Goal: Task Accomplishment & Management: Manage account settings

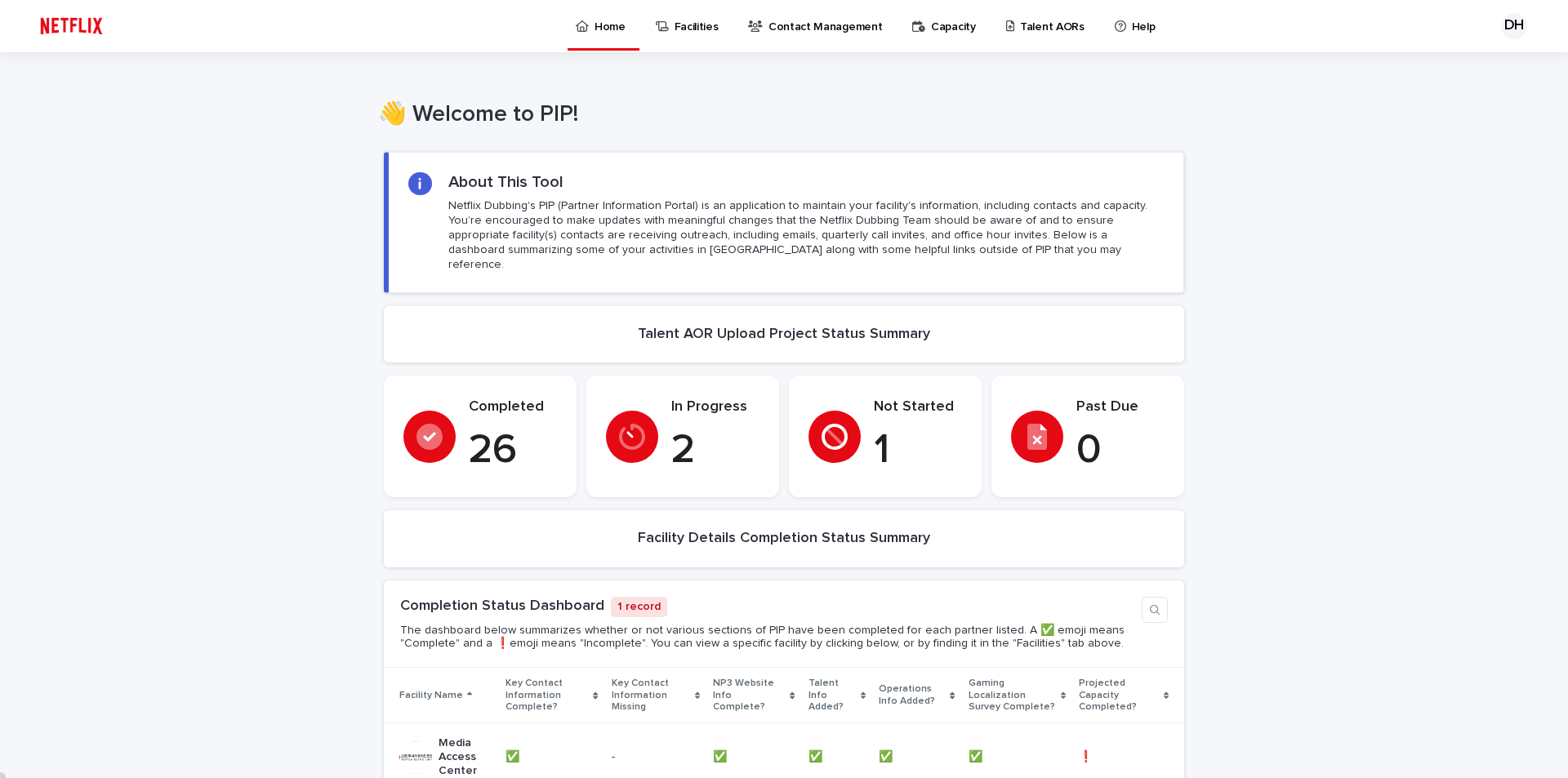
click at [1020, 29] on p "Talent AORs" at bounding box center [1052, 17] width 64 height 35
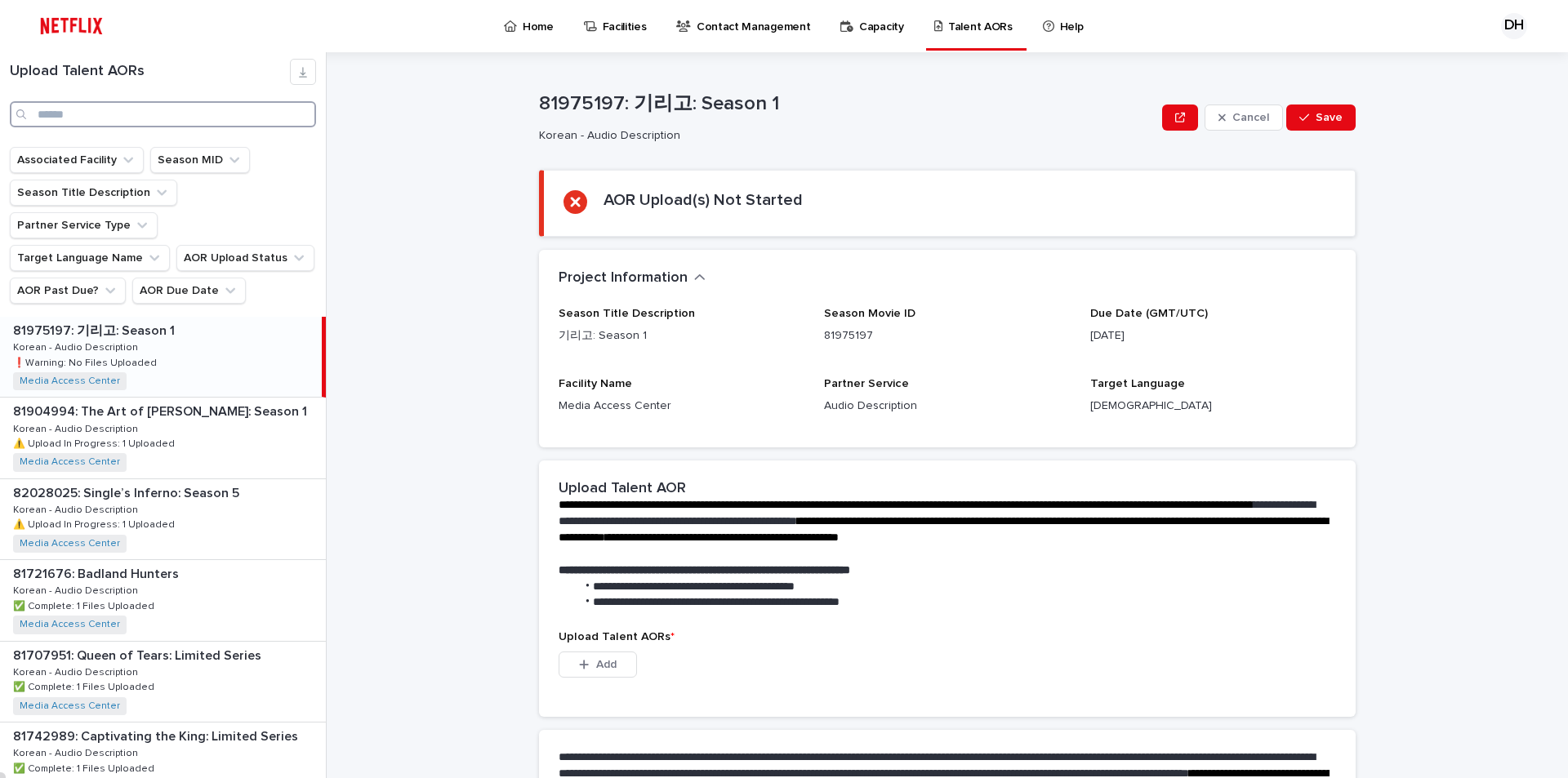
click at [72, 121] on input "Search" at bounding box center [163, 114] width 306 height 26
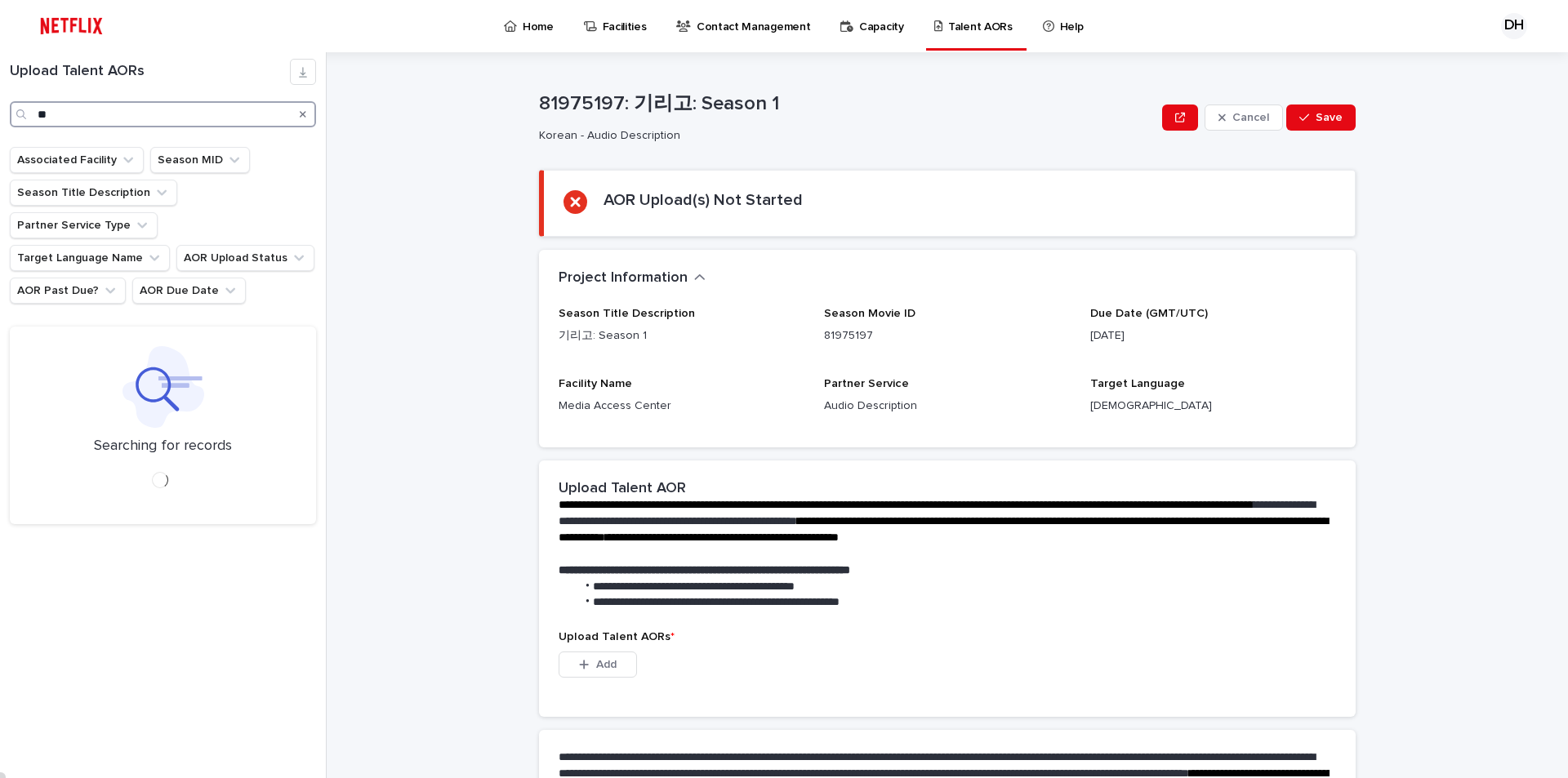
type input "*"
type input "****"
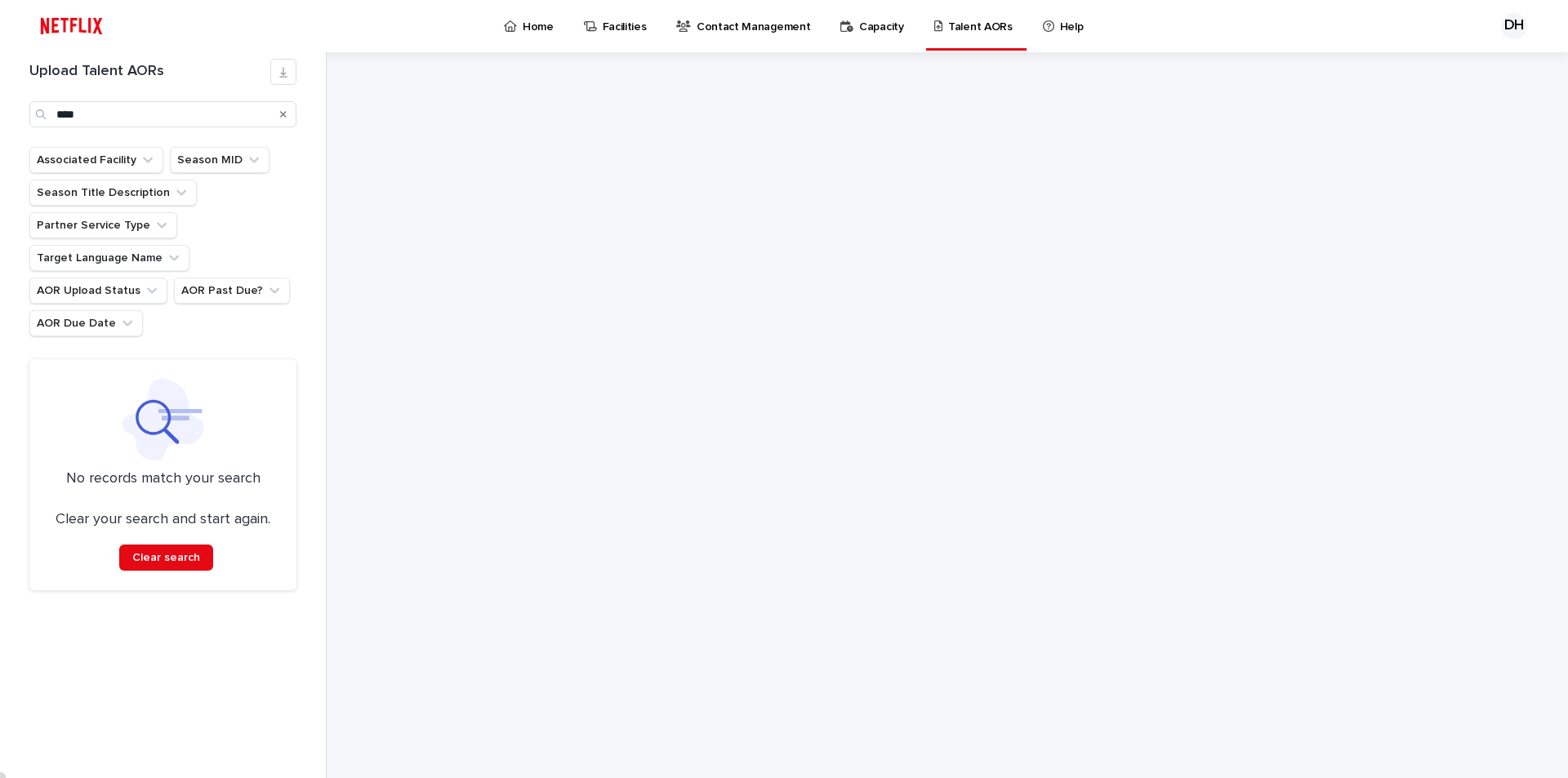
click at [934, 28] on icon at bounding box center [938, 26] width 9 height 12
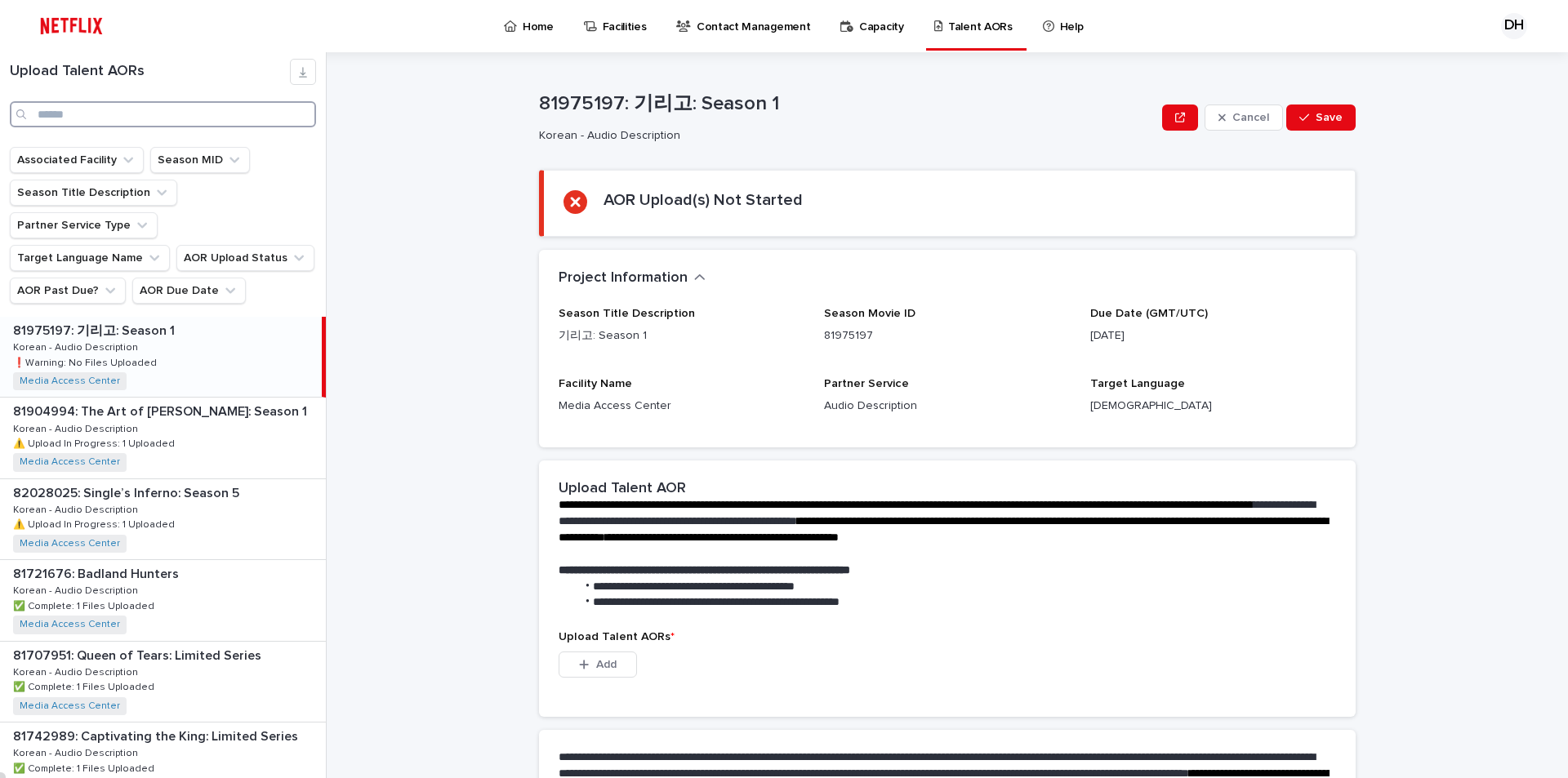
click at [176, 110] on input "Search" at bounding box center [163, 114] width 306 height 26
paste input "**********"
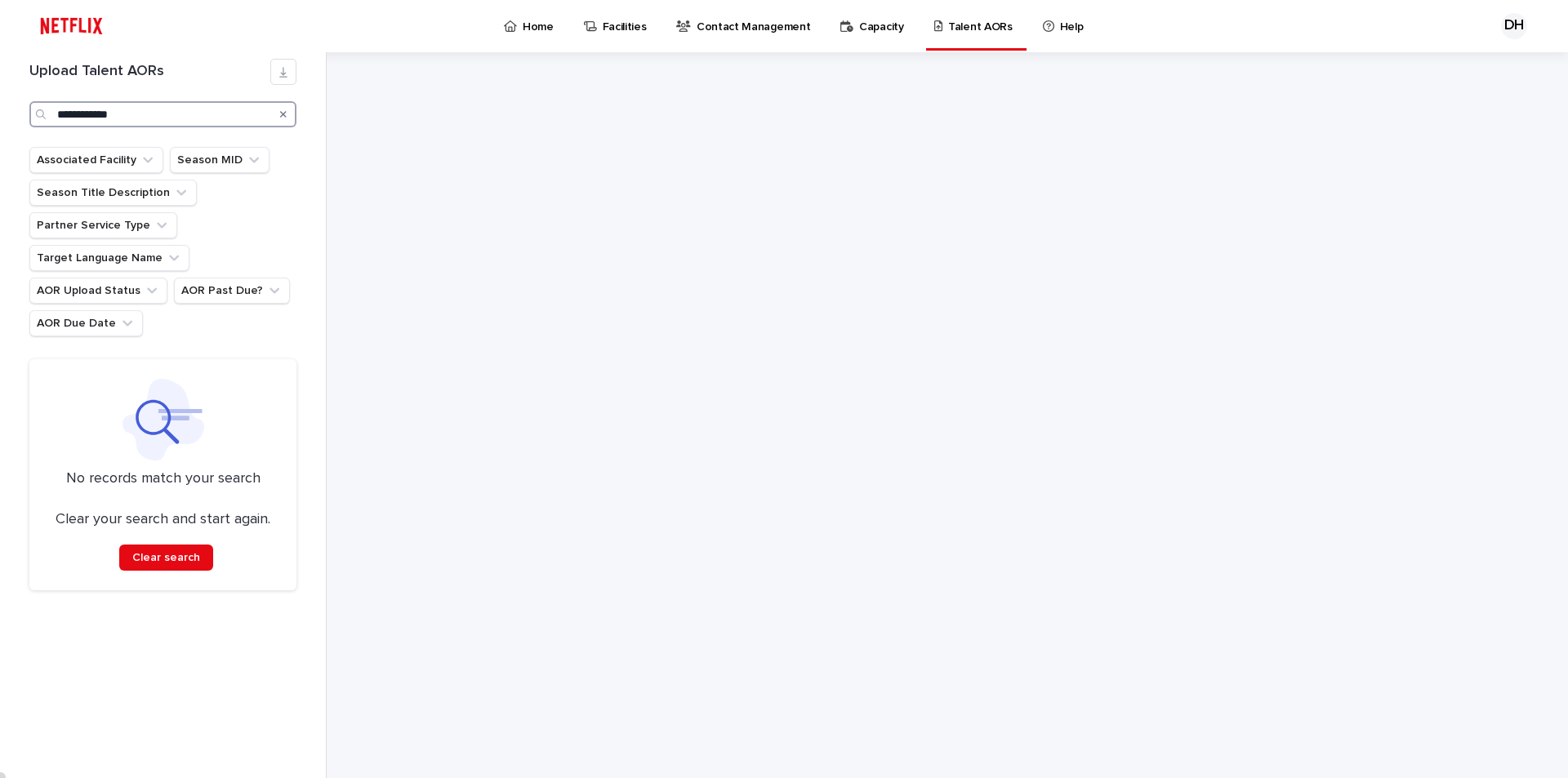
drag, startPoint x: 81, startPoint y: 117, endPoint x: 20, endPoint y: 117, distance: 61.0
click at [20, 117] on div "**********" at bounding box center [163, 93] width 287 height 69
type input "********"
click at [102, 77] on h1 "Upload Talent AORs" at bounding box center [150, 72] width 241 height 18
click at [281, 113] on icon "Search" at bounding box center [283, 114] width 6 height 10
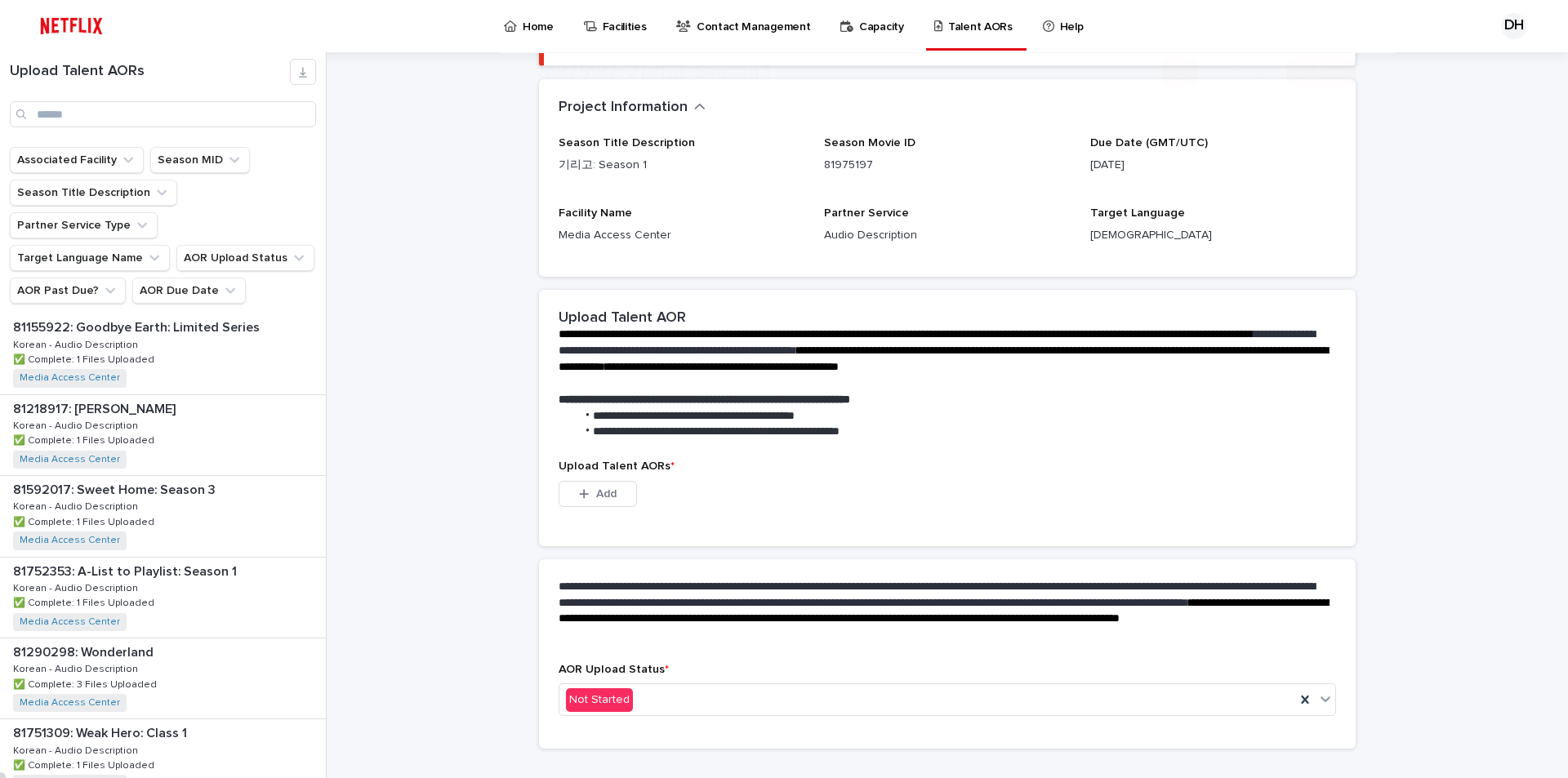
scroll to position [201, 0]
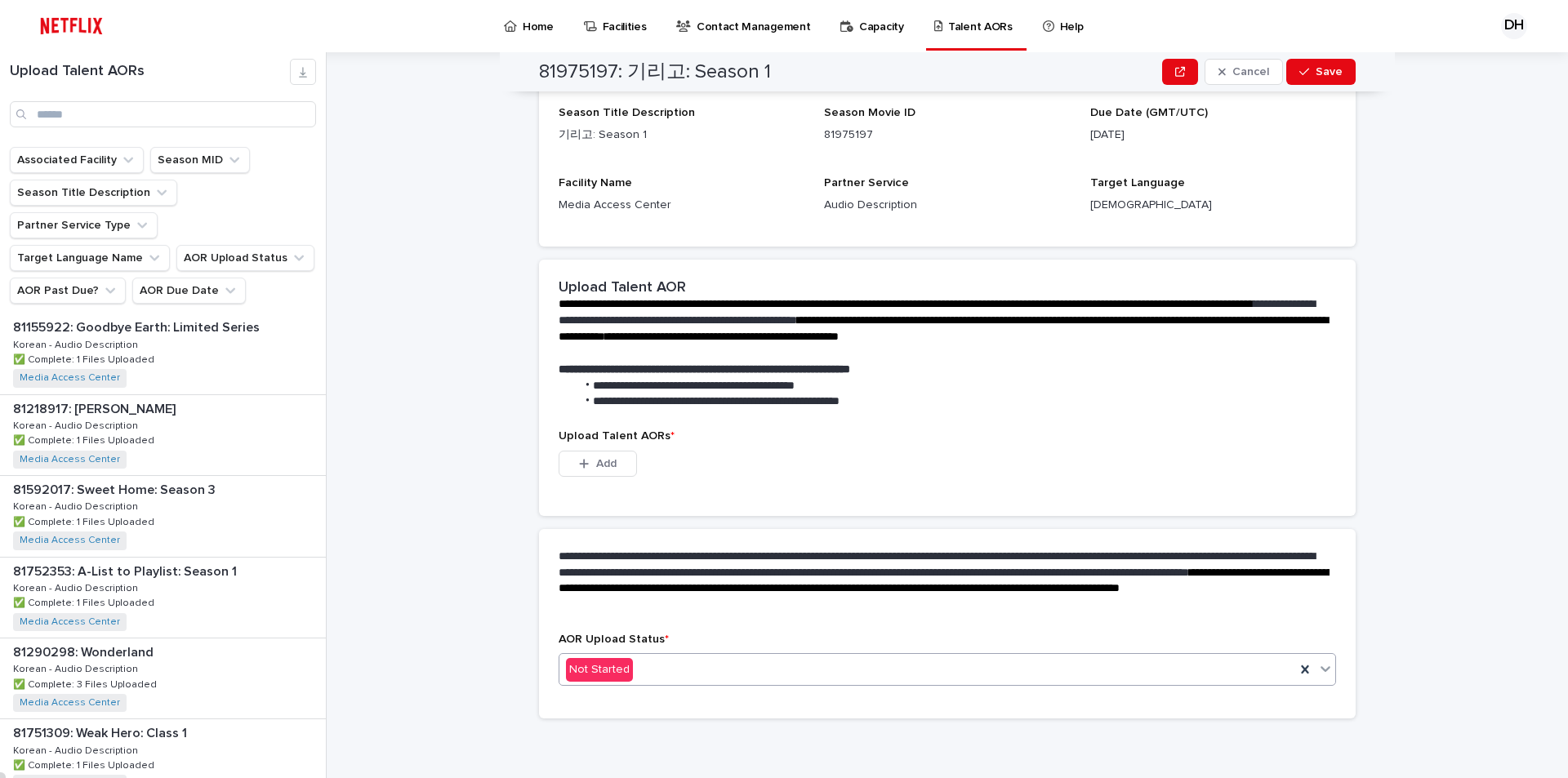
click at [1320, 670] on icon at bounding box center [1325, 669] width 10 height 5
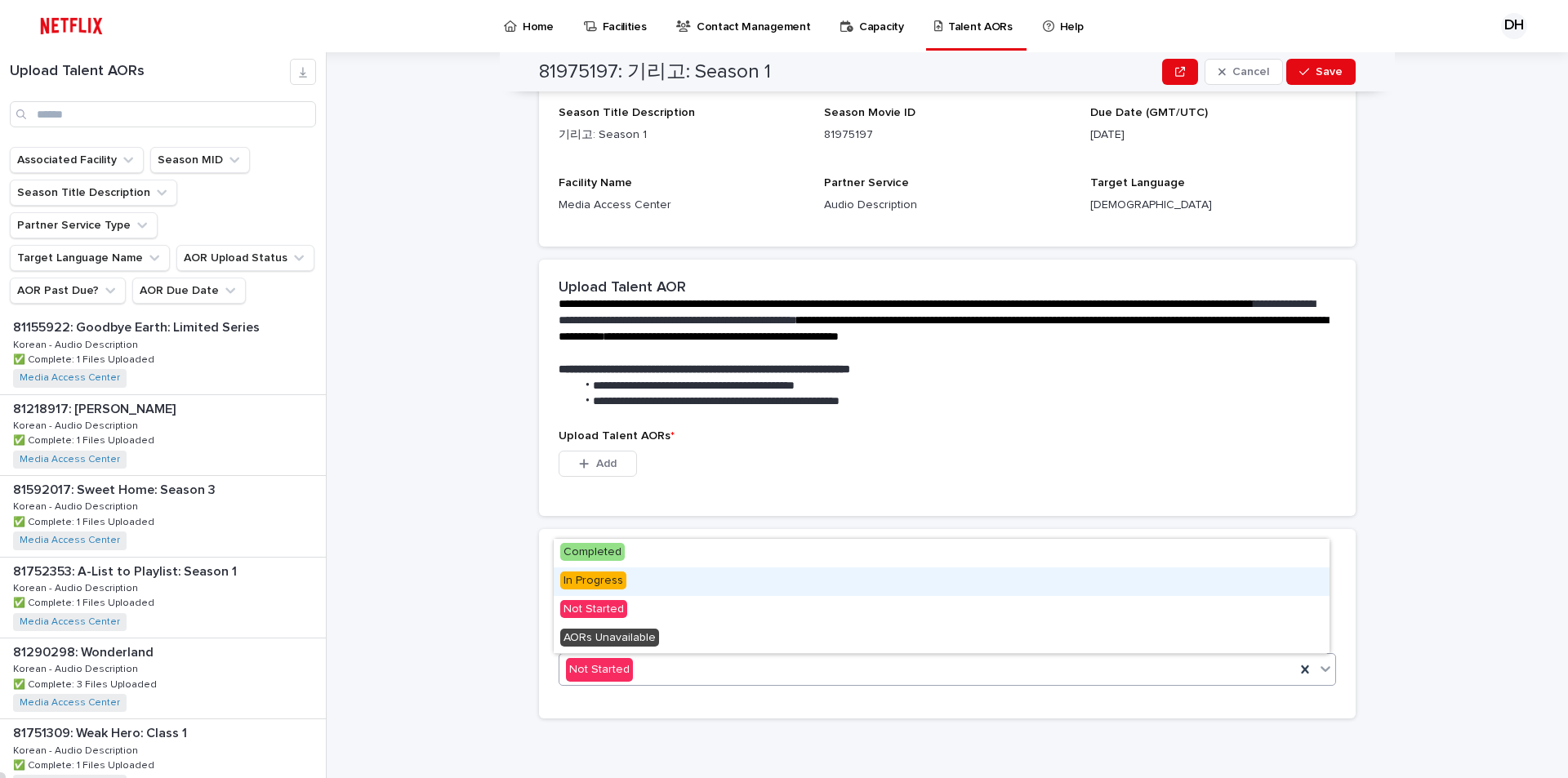
click at [629, 587] on div "In Progress" at bounding box center [941, 581] width 776 height 28
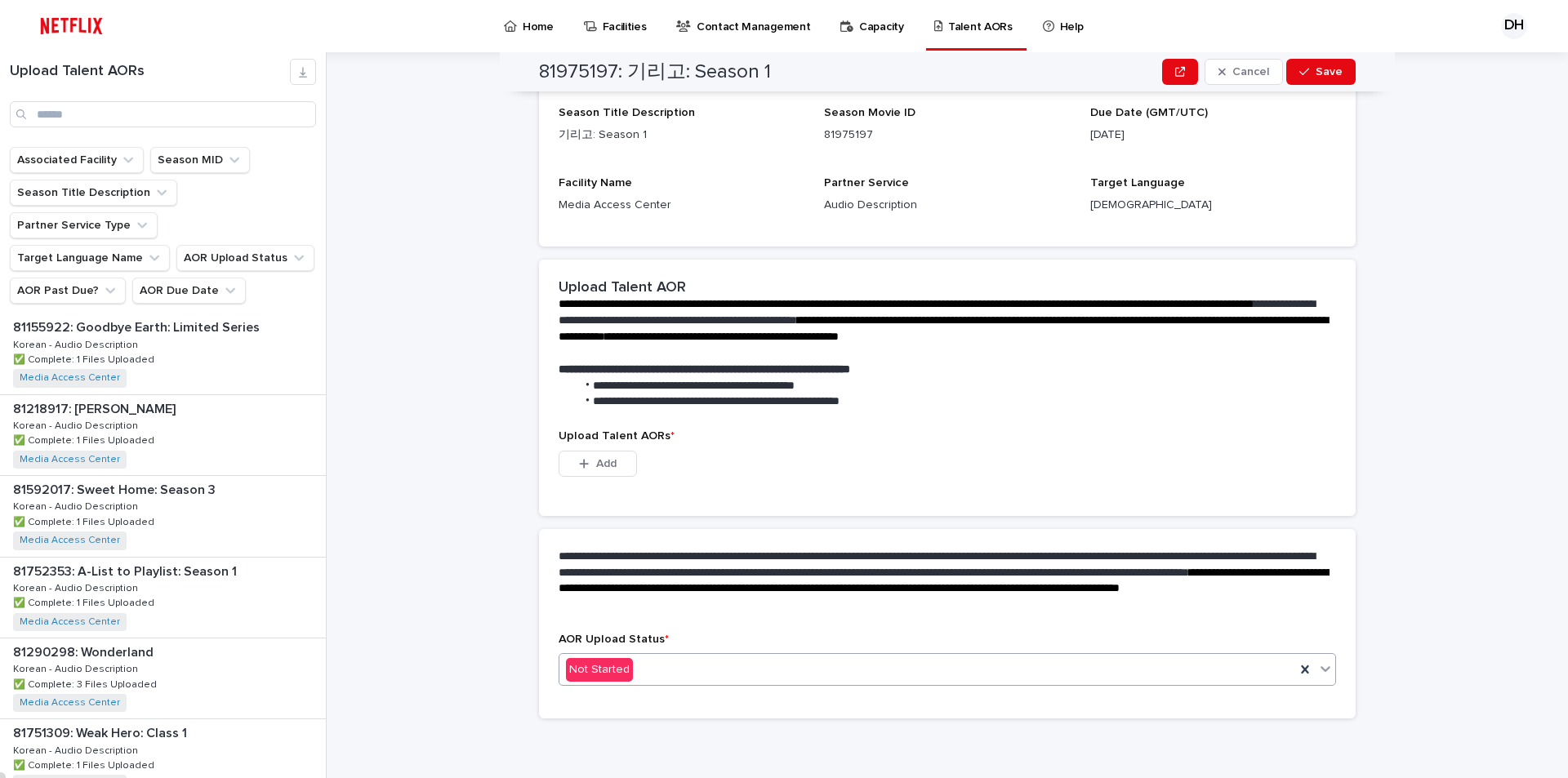
scroll to position [121, 0]
click at [789, 458] on div "This file cannot be opened Download File Add" at bounding box center [946, 466] width 777 height 33
click at [1335, 69] on span "Save" at bounding box center [1329, 71] width 27 height 12
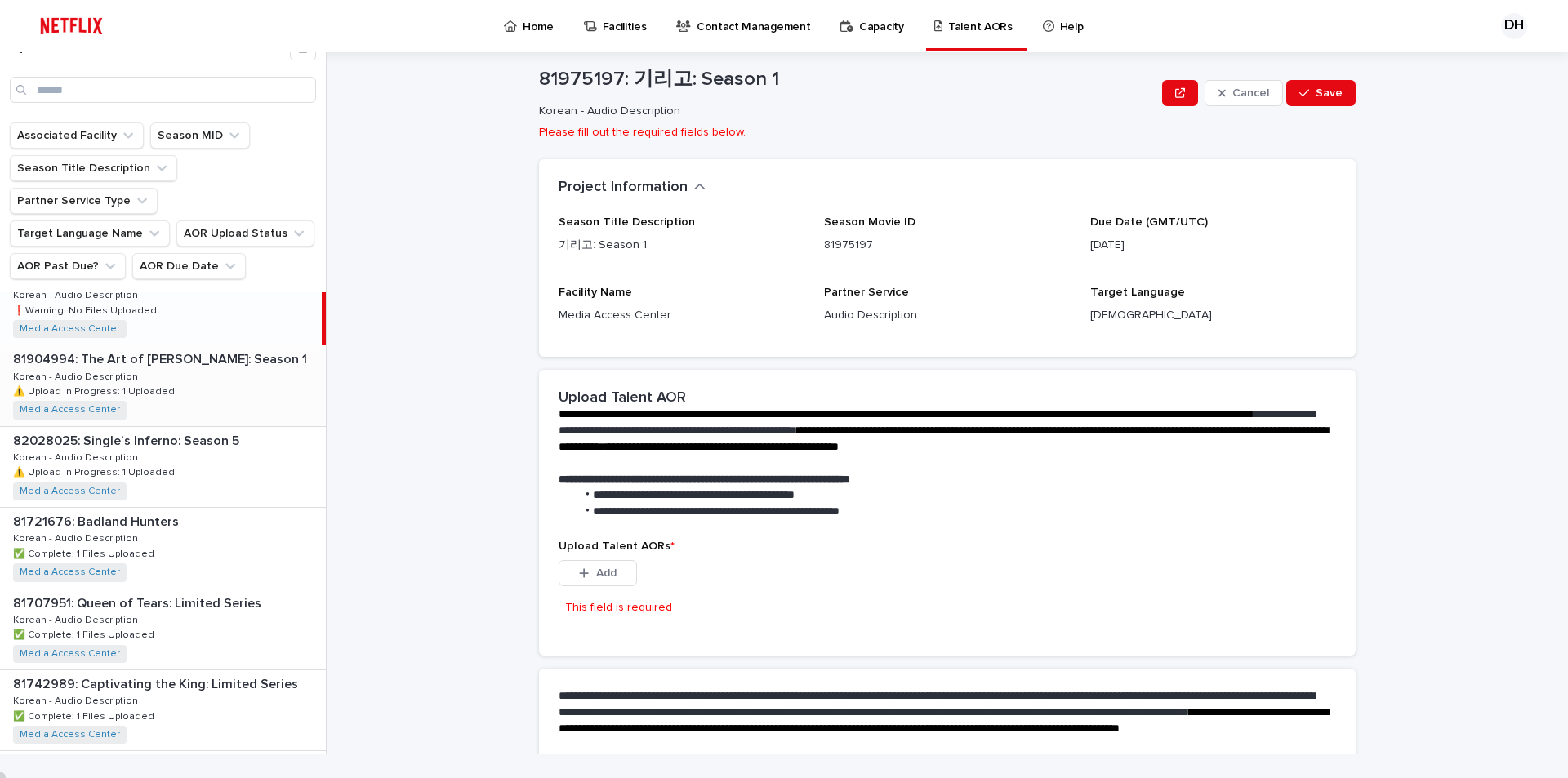
scroll to position [0, 0]
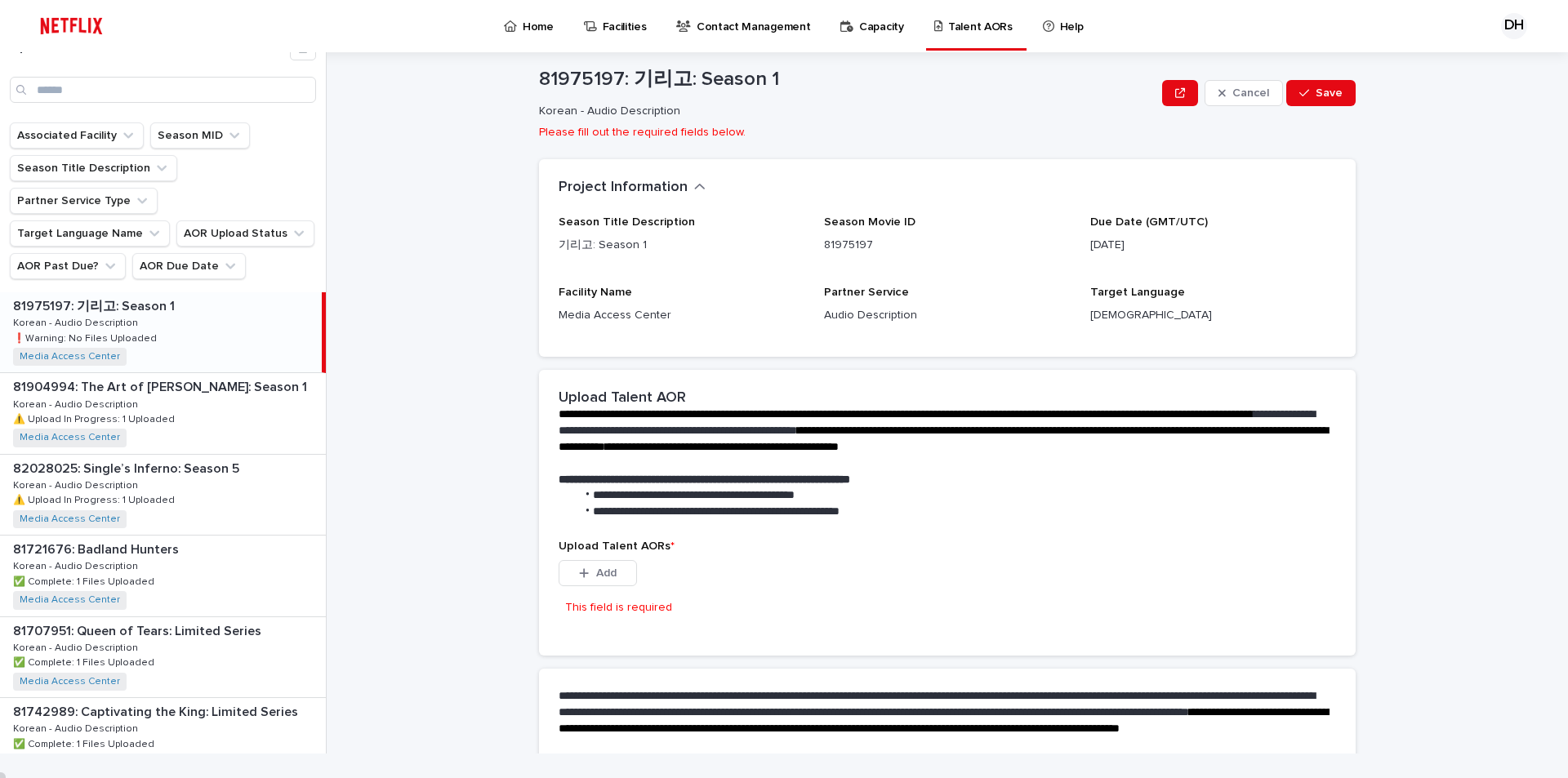
click at [409, 349] on div "**********" at bounding box center [957, 390] width 1222 height 725
click at [69, 20] on img at bounding box center [71, 26] width 77 height 33
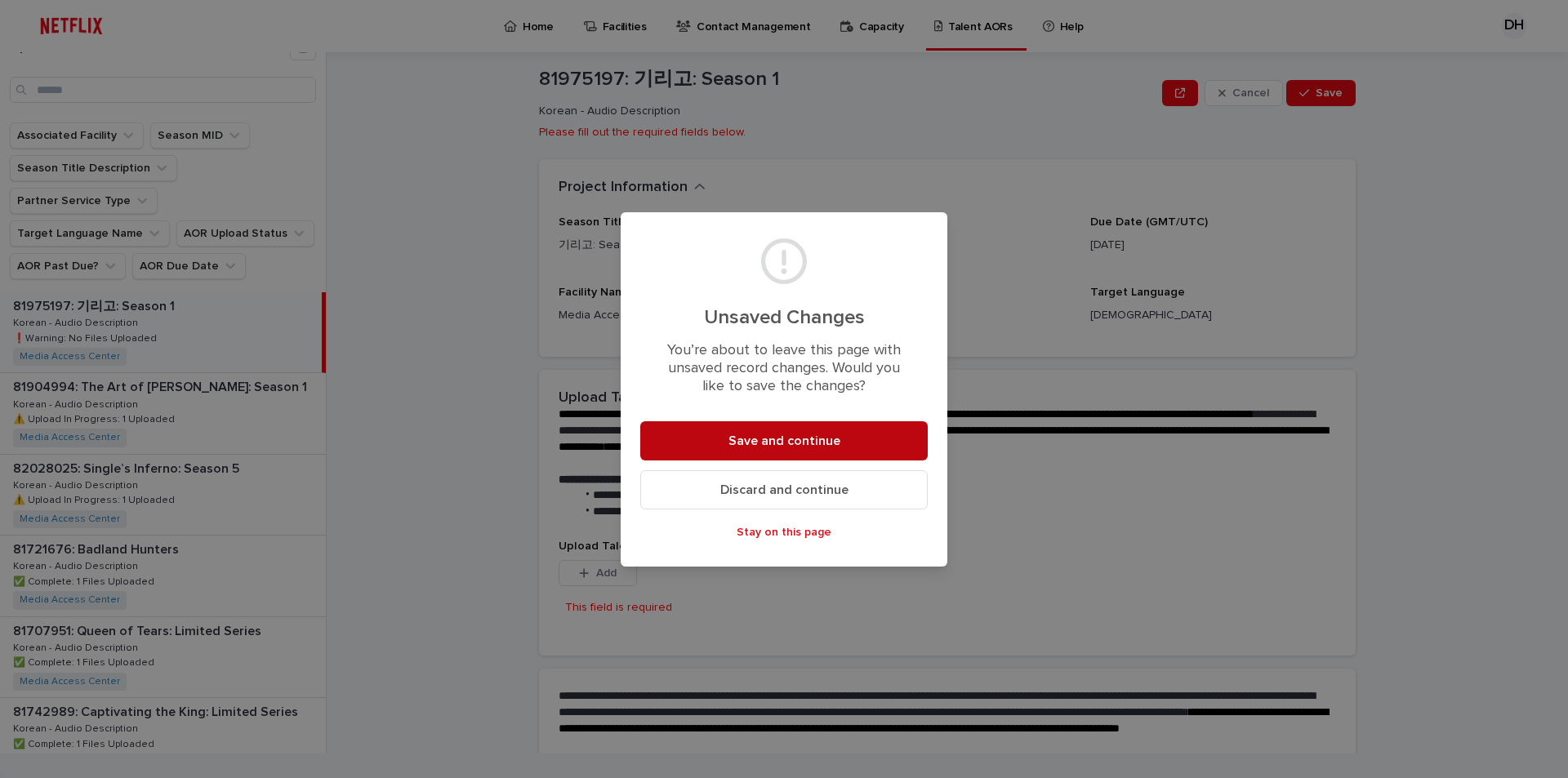
click at [754, 446] on span "Save and continue" at bounding box center [784, 441] width 112 height 13
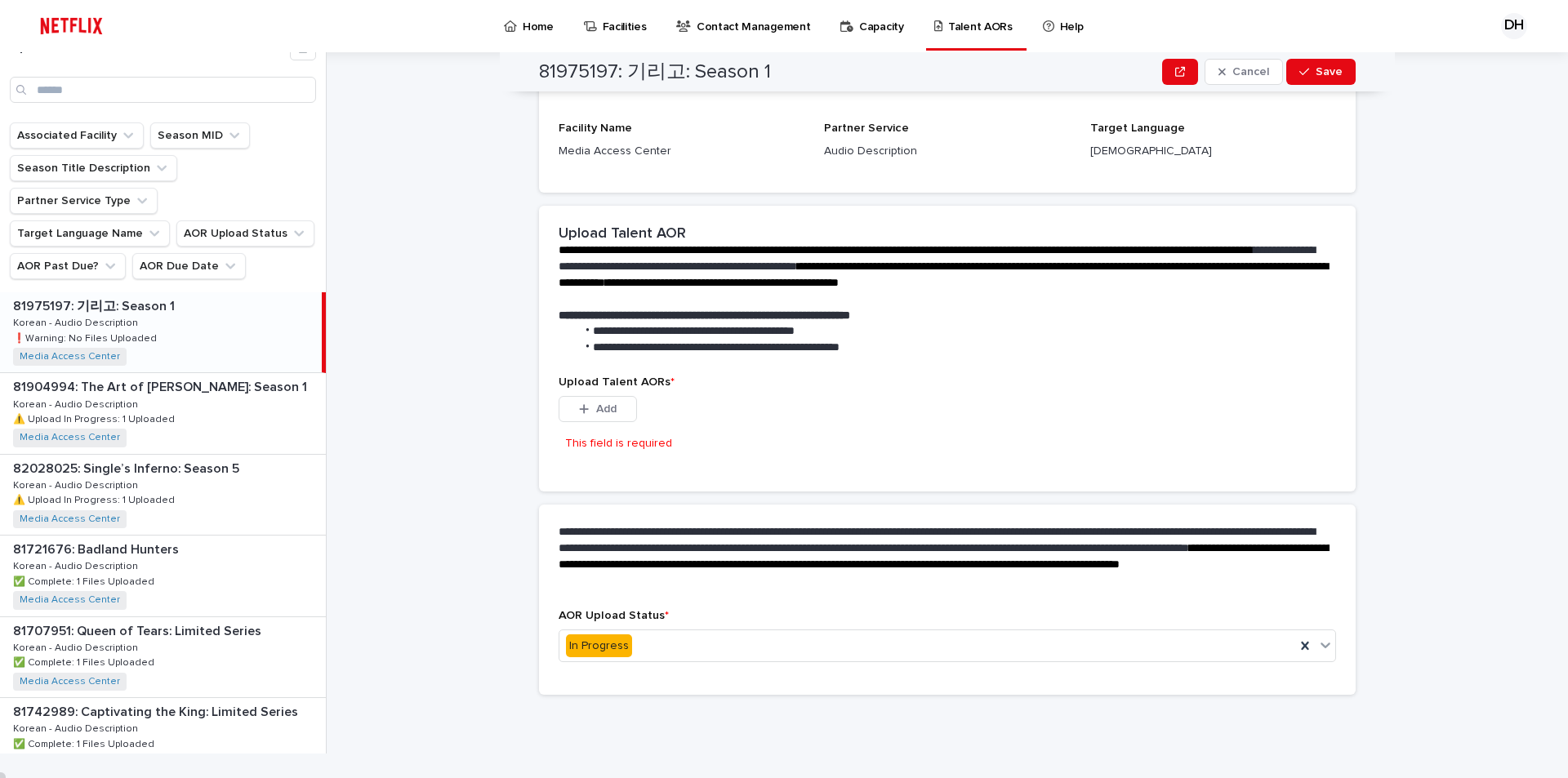
click at [68, 21] on img at bounding box center [71, 26] width 77 height 33
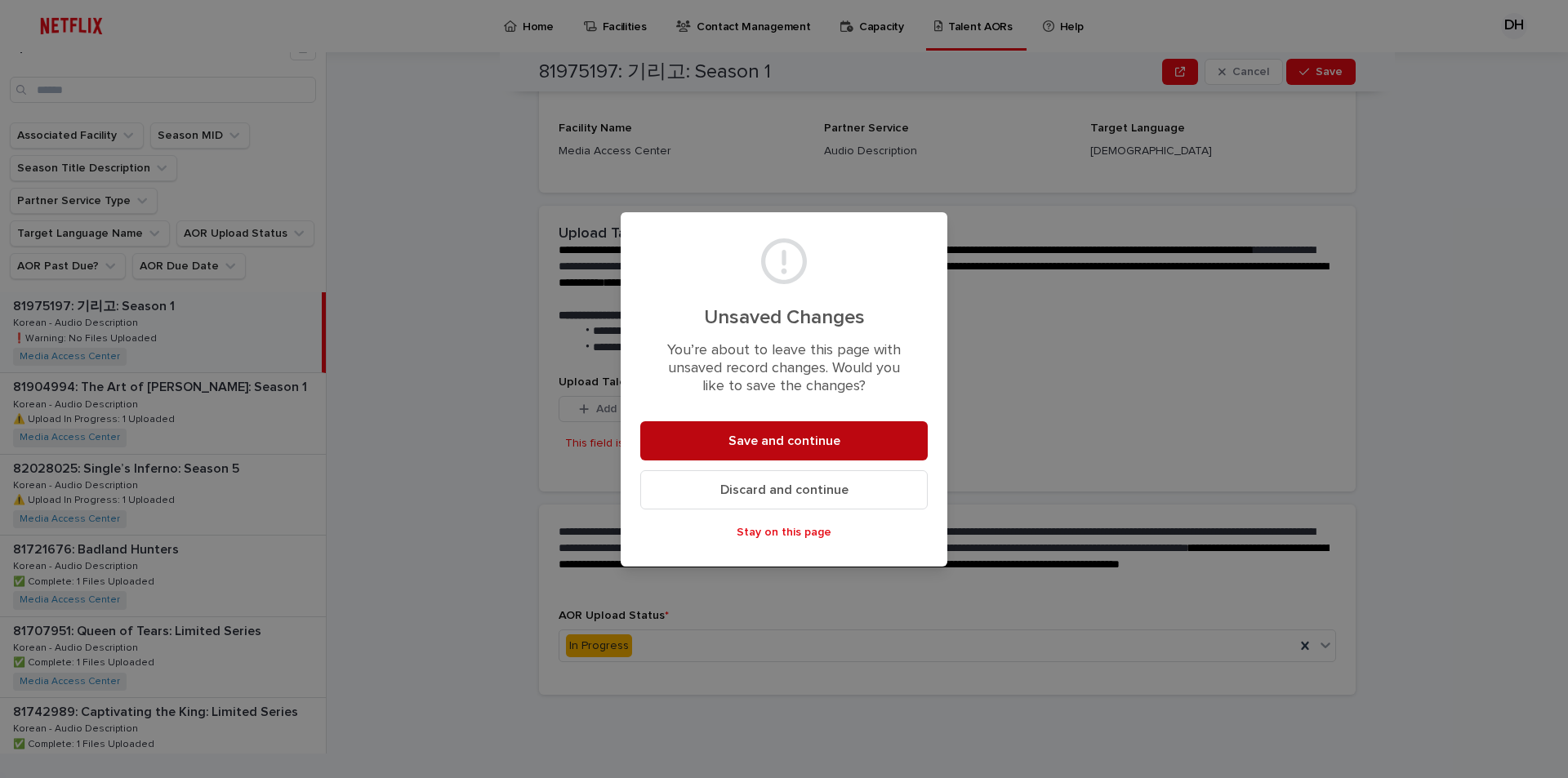
click at [799, 447] on span "Save and continue" at bounding box center [784, 441] width 112 height 13
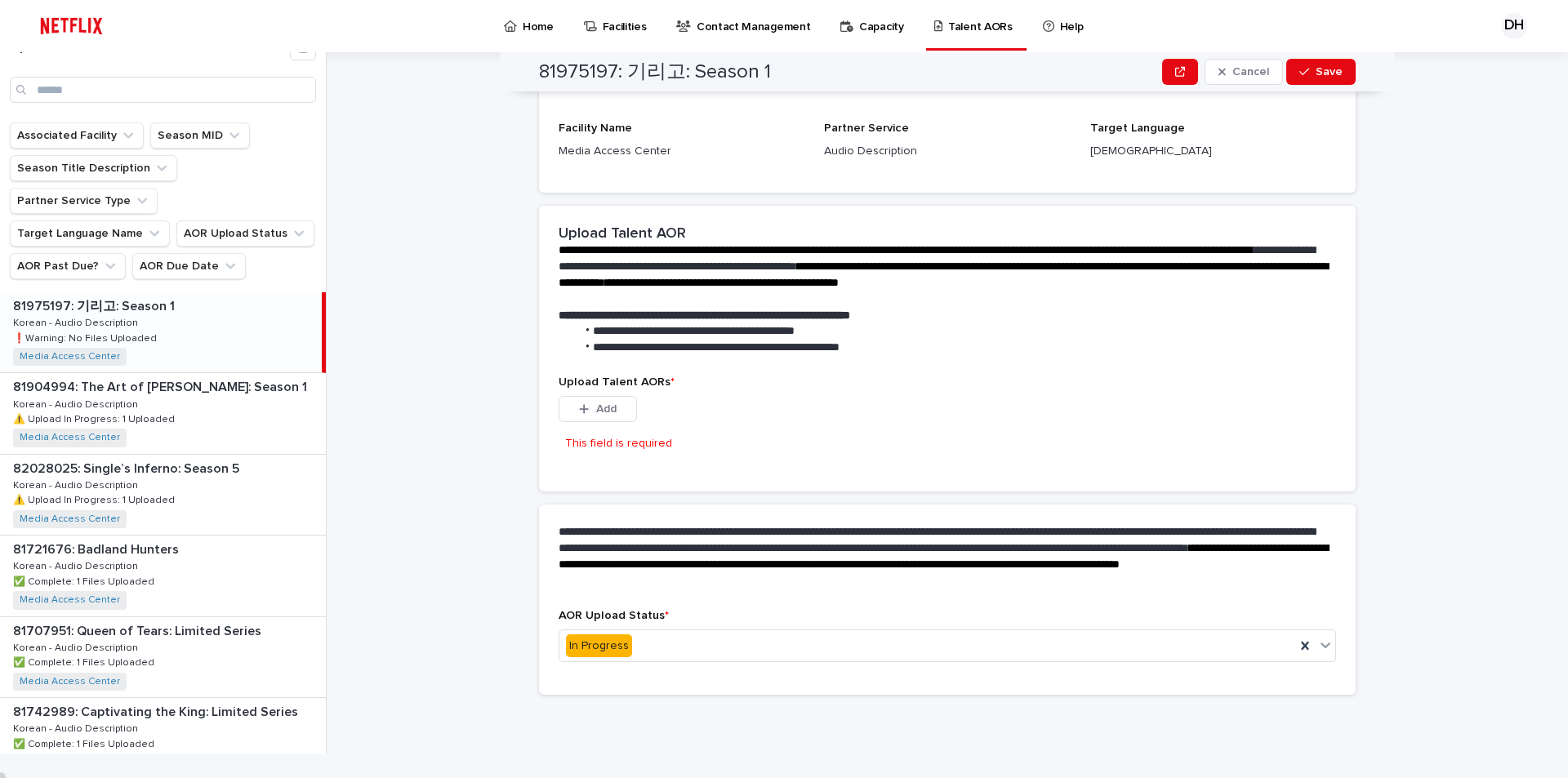
click at [540, 25] on p "Home" at bounding box center [538, 17] width 31 height 35
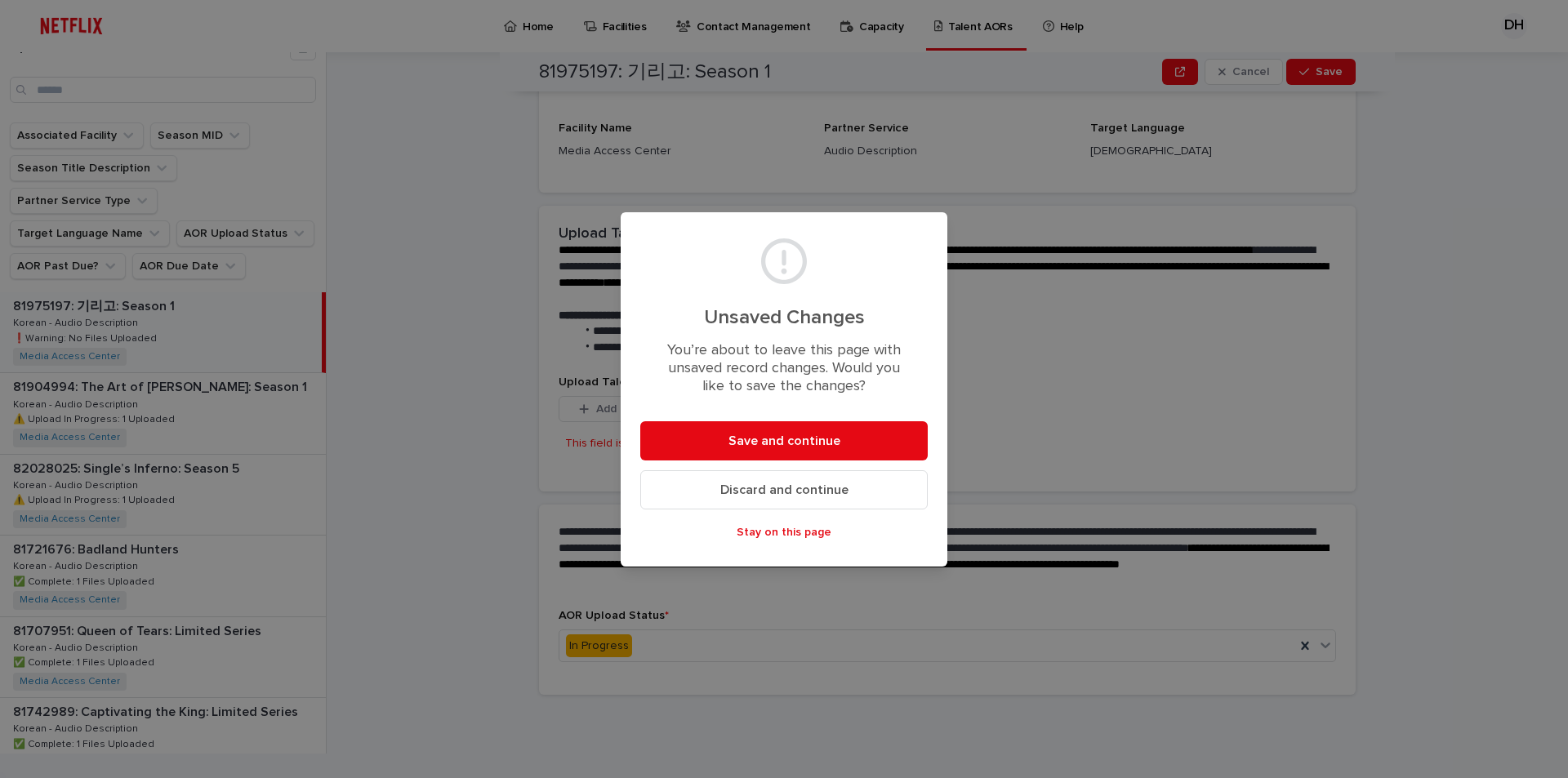
click at [767, 493] on span "Discard and continue" at bounding box center [784, 490] width 128 height 13
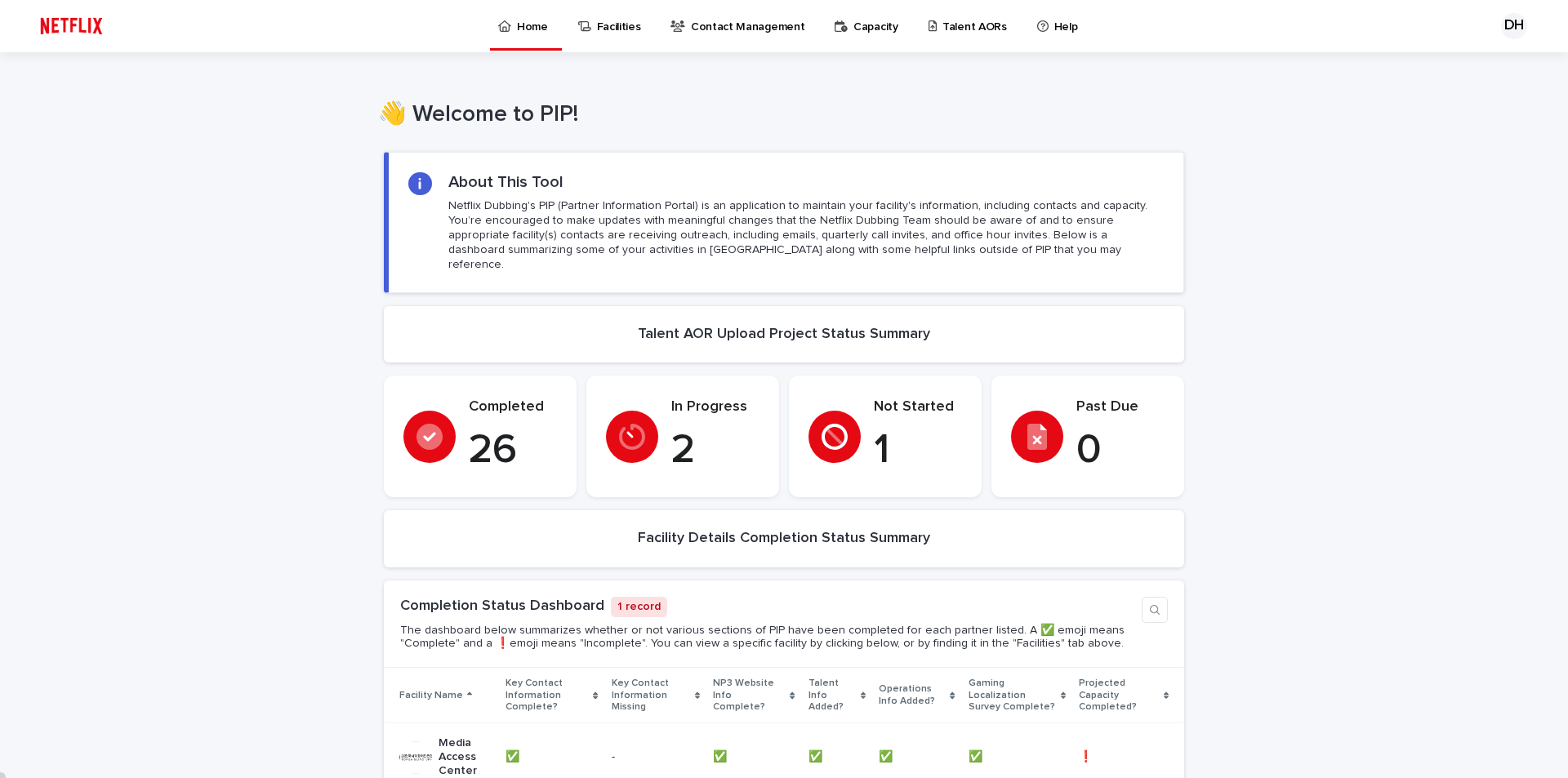
click at [613, 26] on p "Facilities" at bounding box center [619, 17] width 45 height 35
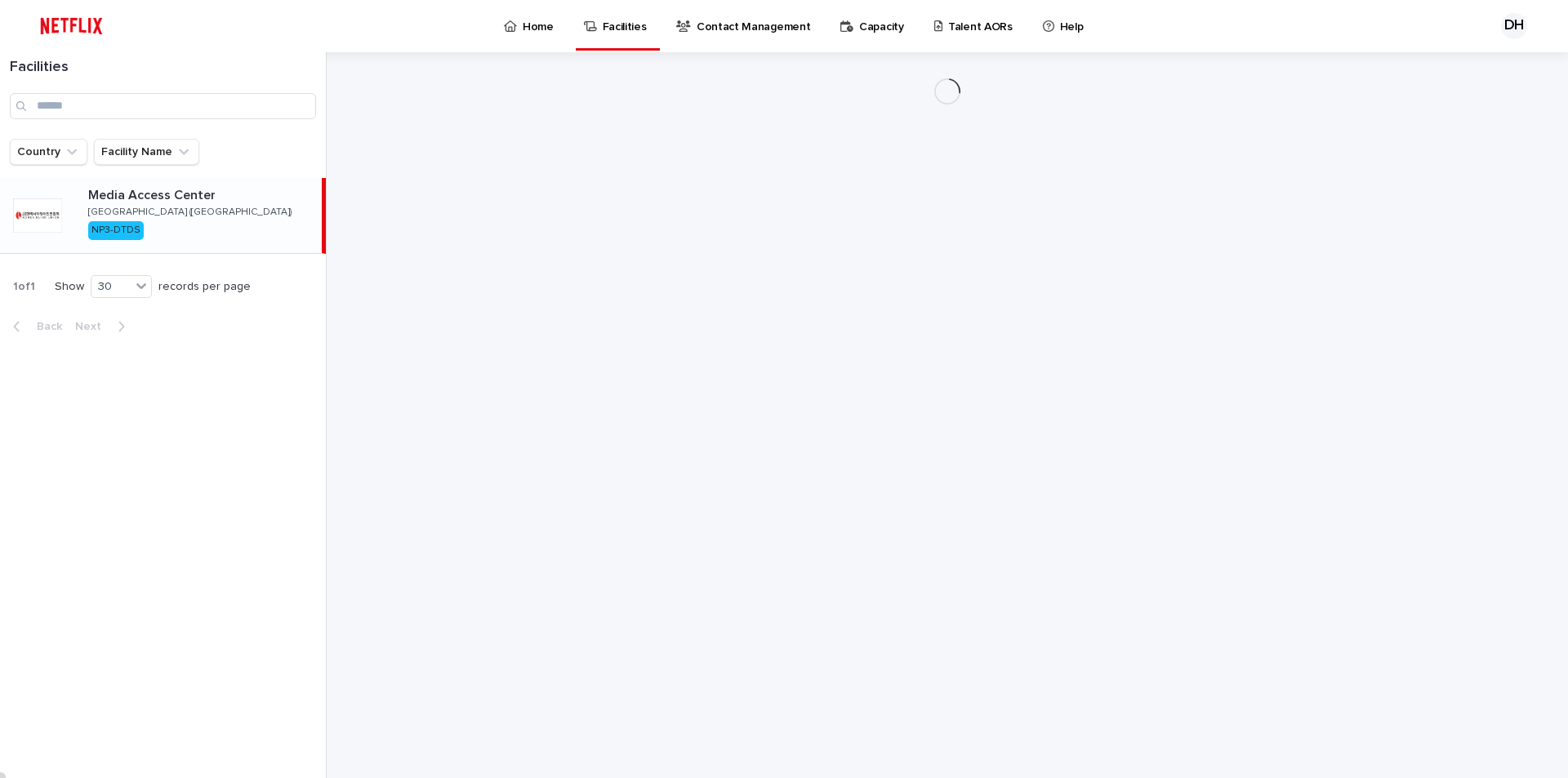
click at [746, 31] on p "Contact Management" at bounding box center [752, 17] width 113 height 35
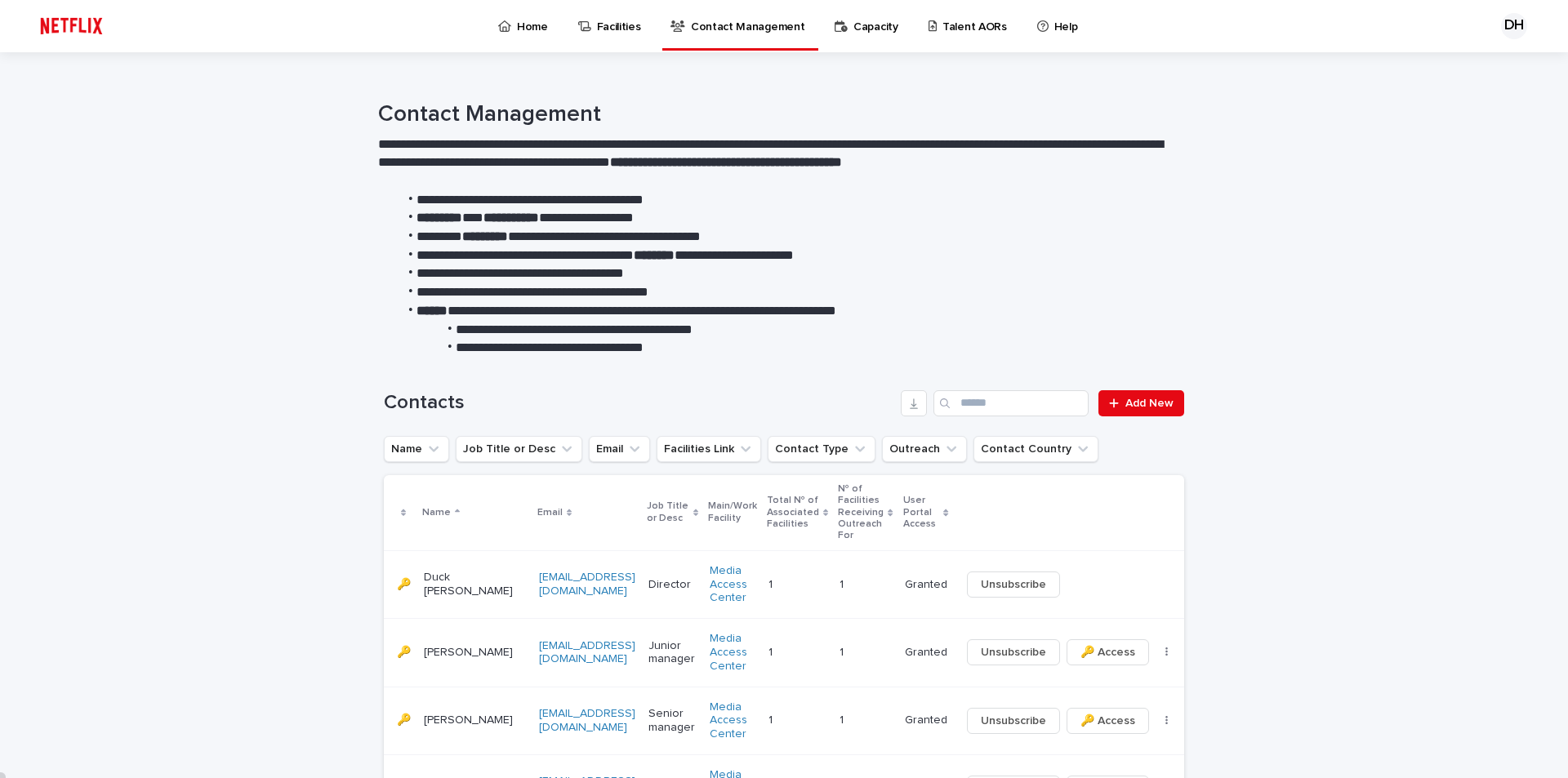
click at [853, 32] on p "Capacity" at bounding box center [875, 17] width 45 height 35
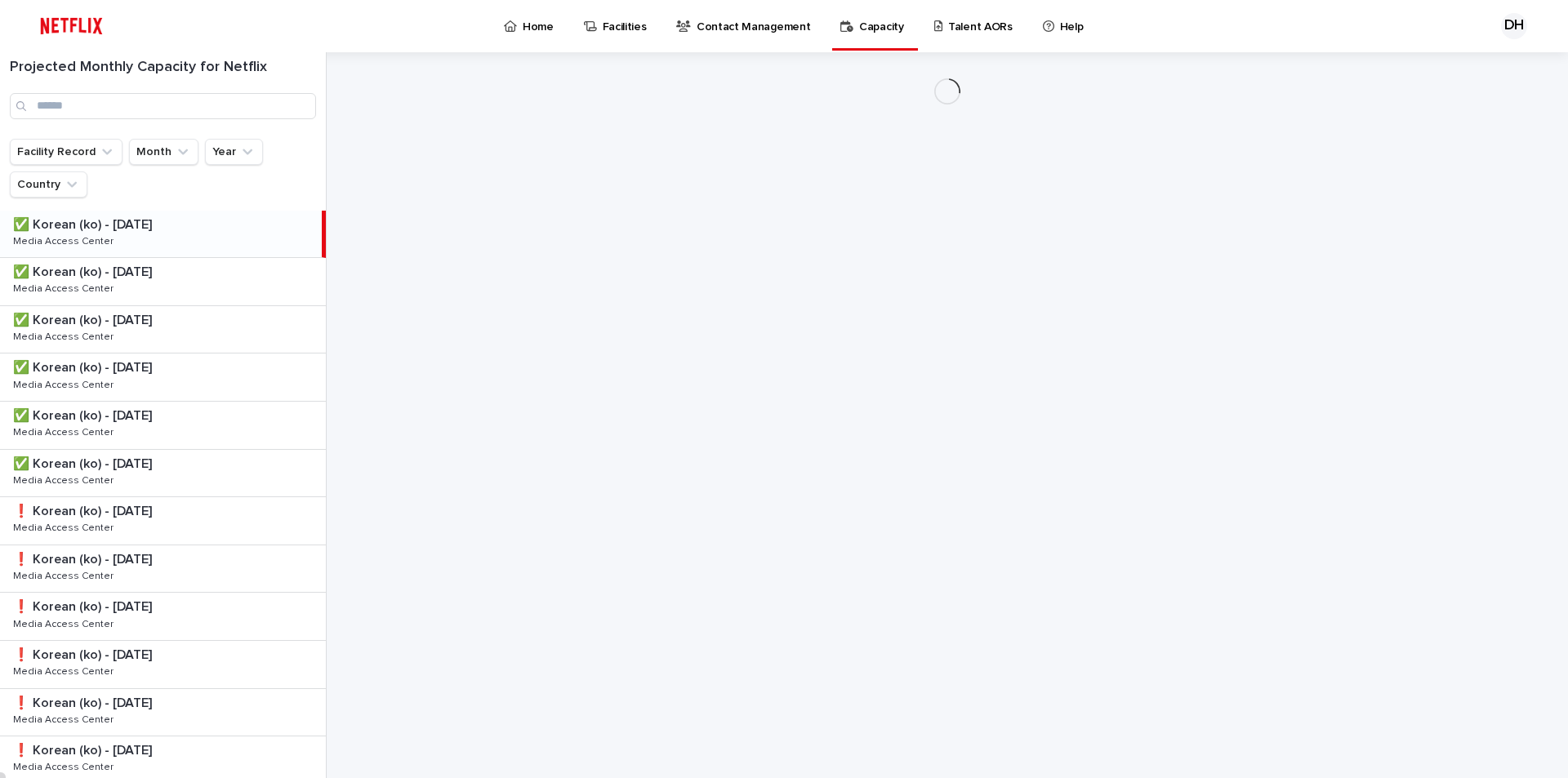
click at [953, 30] on p "Talent AORs" at bounding box center [980, 17] width 64 height 35
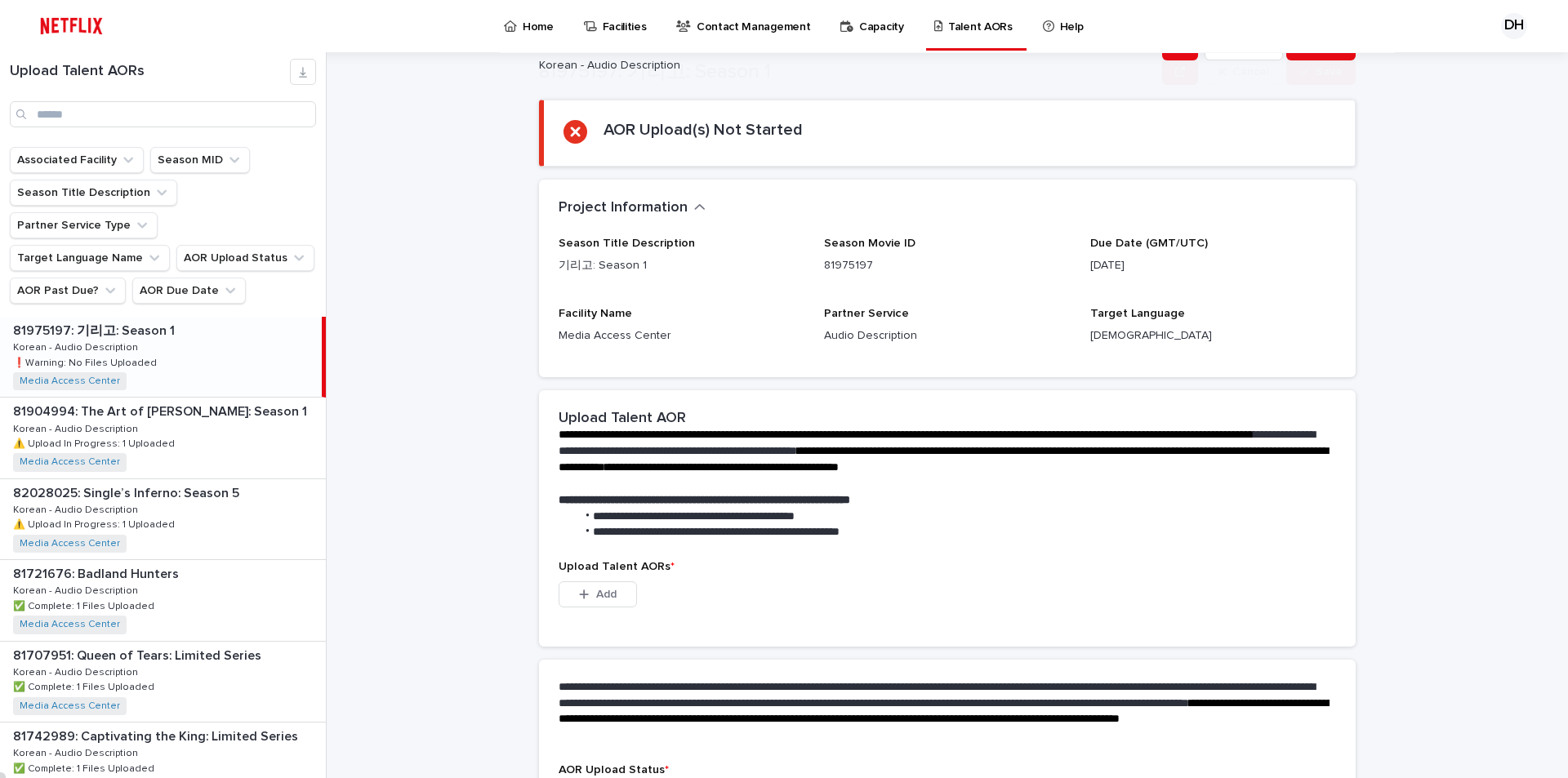
scroll to position [163, 0]
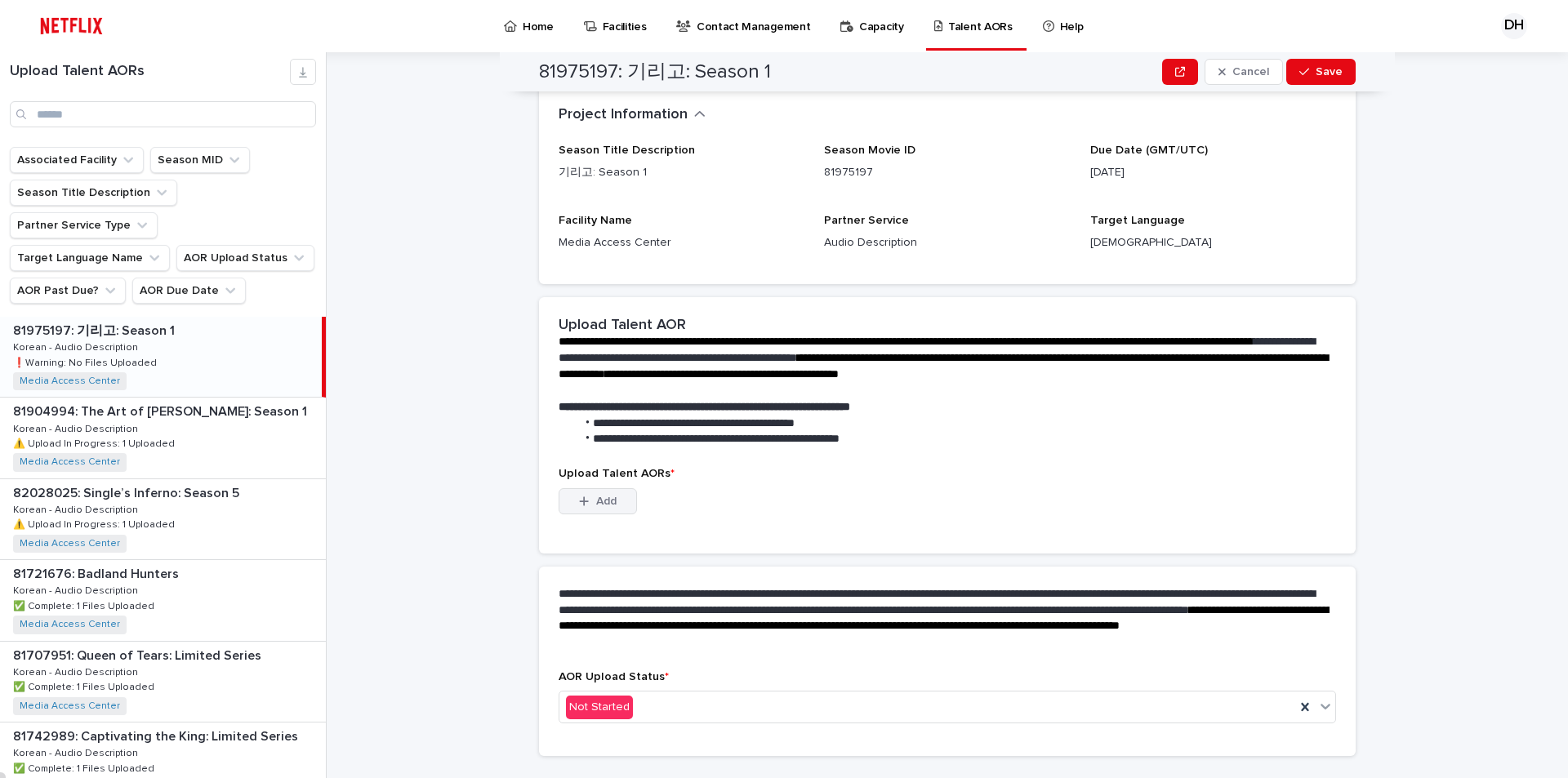
click at [598, 498] on span "Add" at bounding box center [606, 501] width 20 height 12
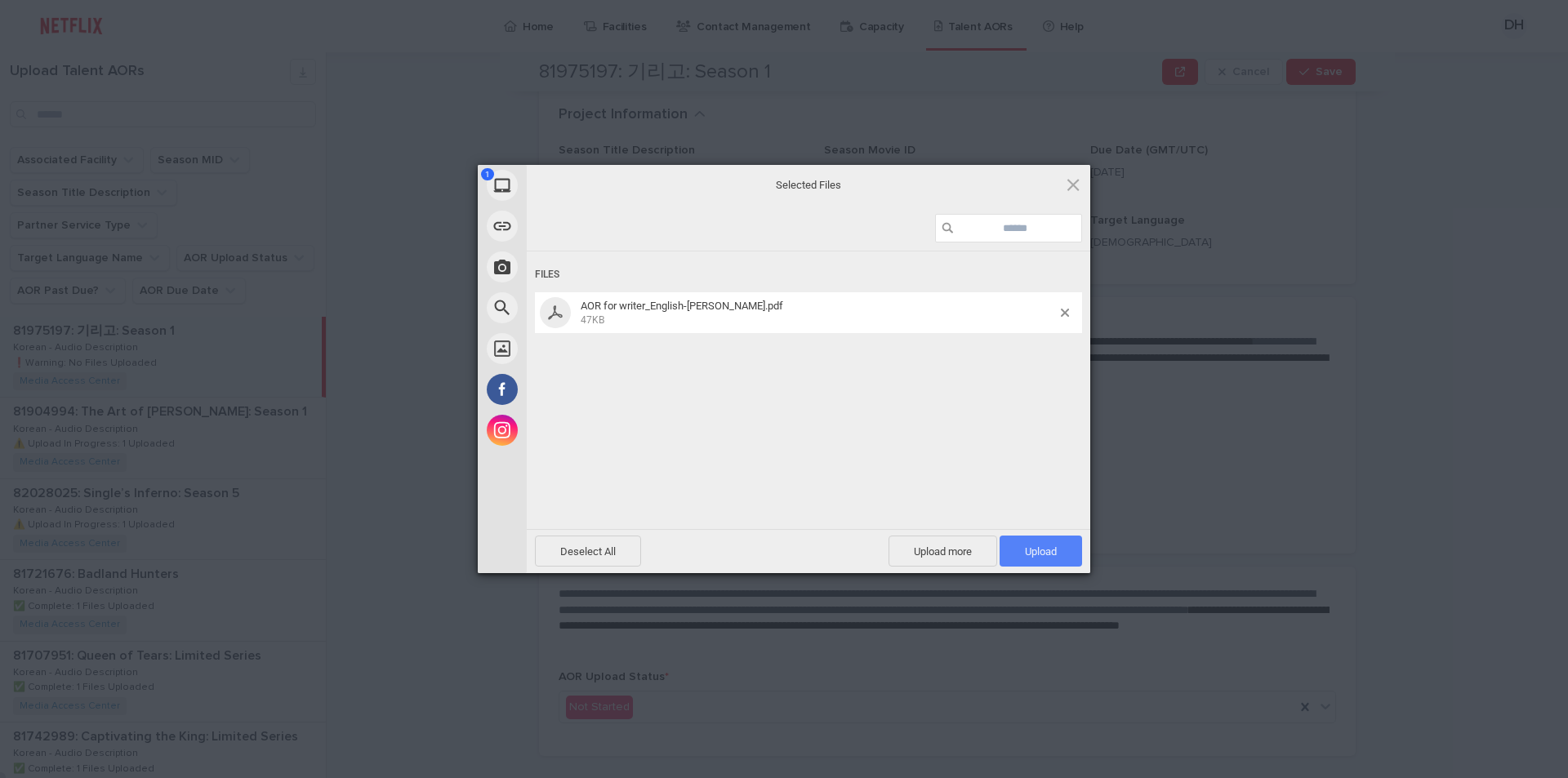
click at [1036, 552] on span "Upload 1" at bounding box center [1041, 552] width 32 height 12
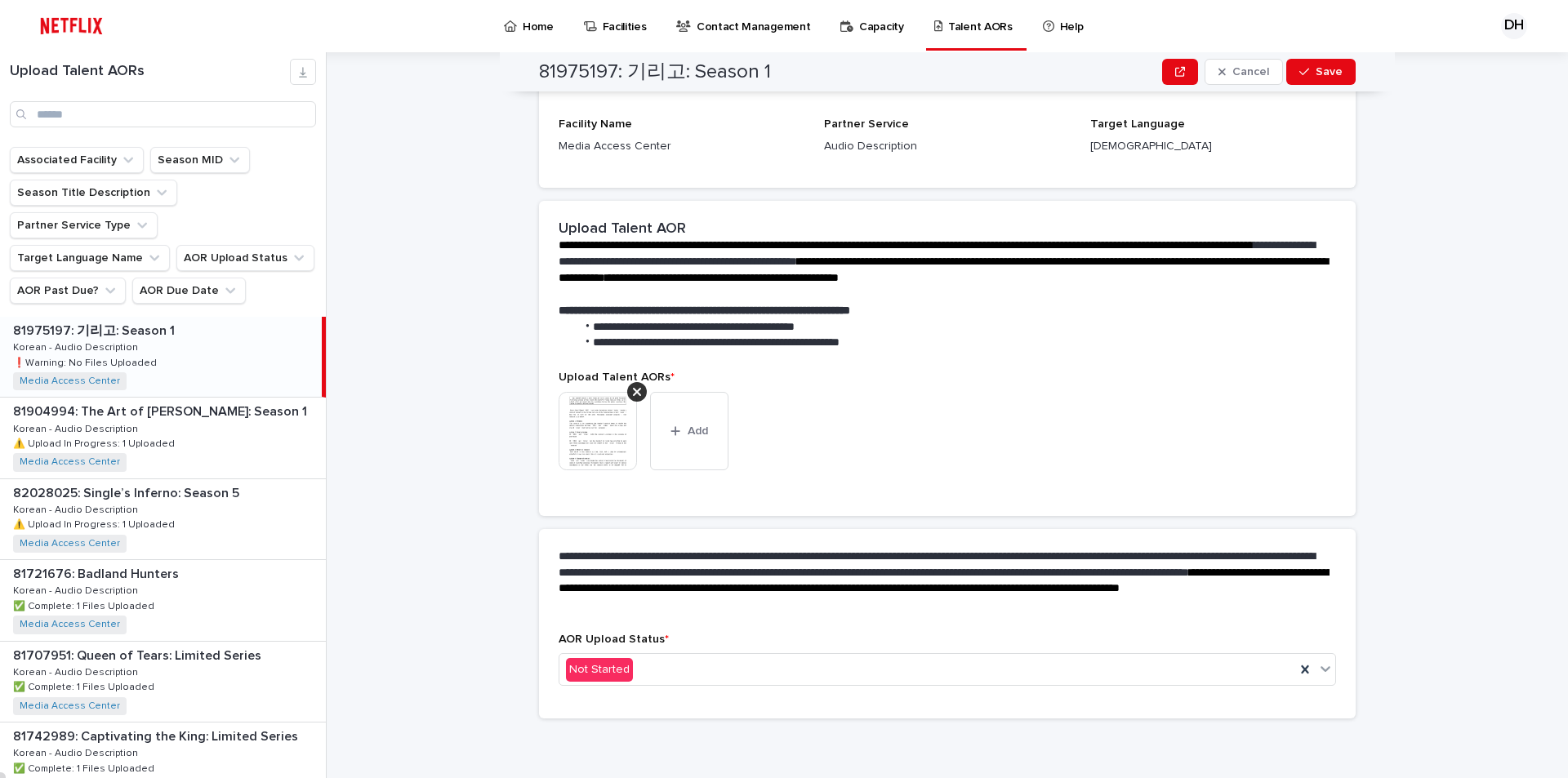
scroll to position [153, 0]
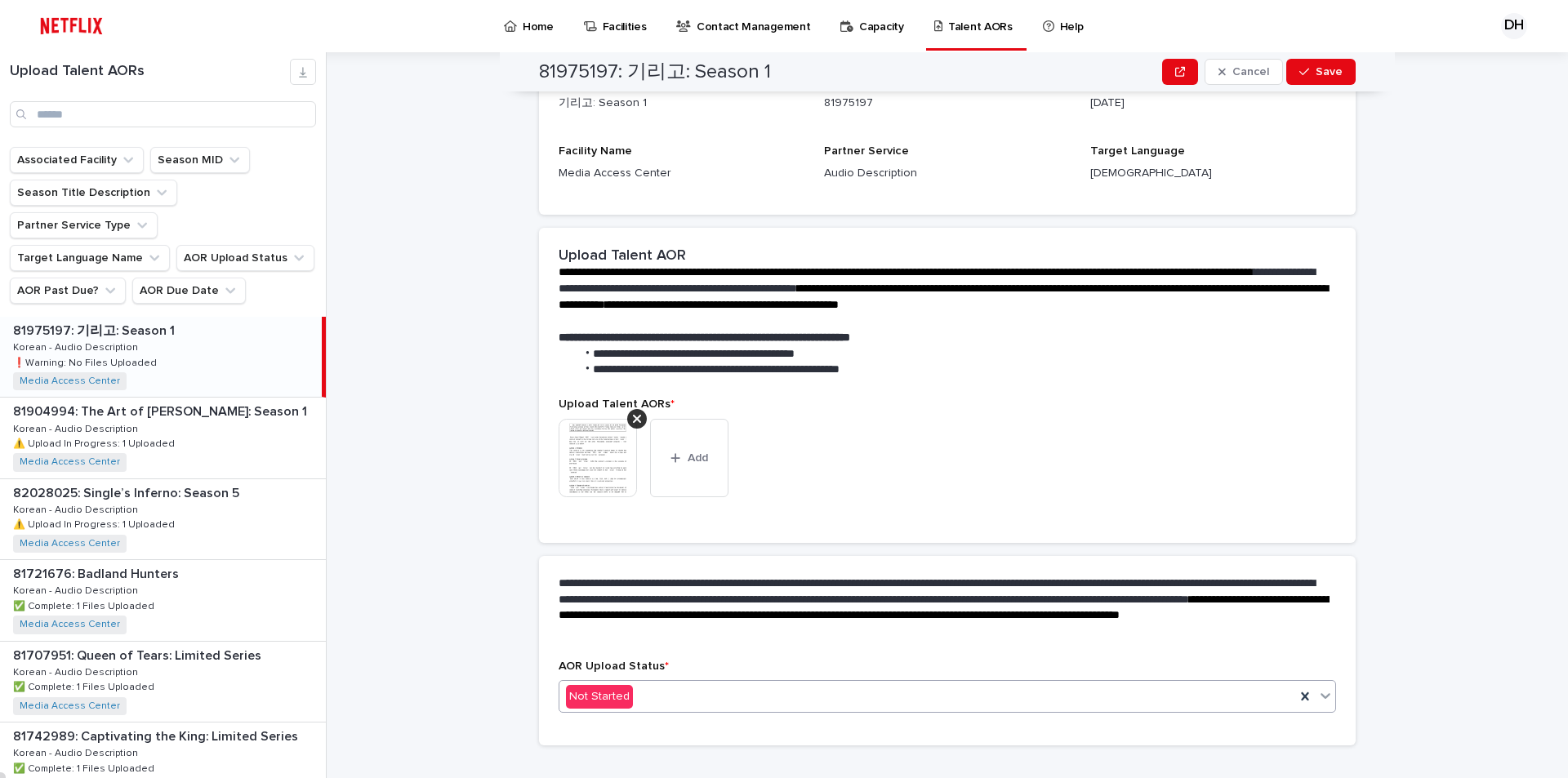
click at [1053, 692] on div "Not Started" at bounding box center [927, 697] width 735 height 27
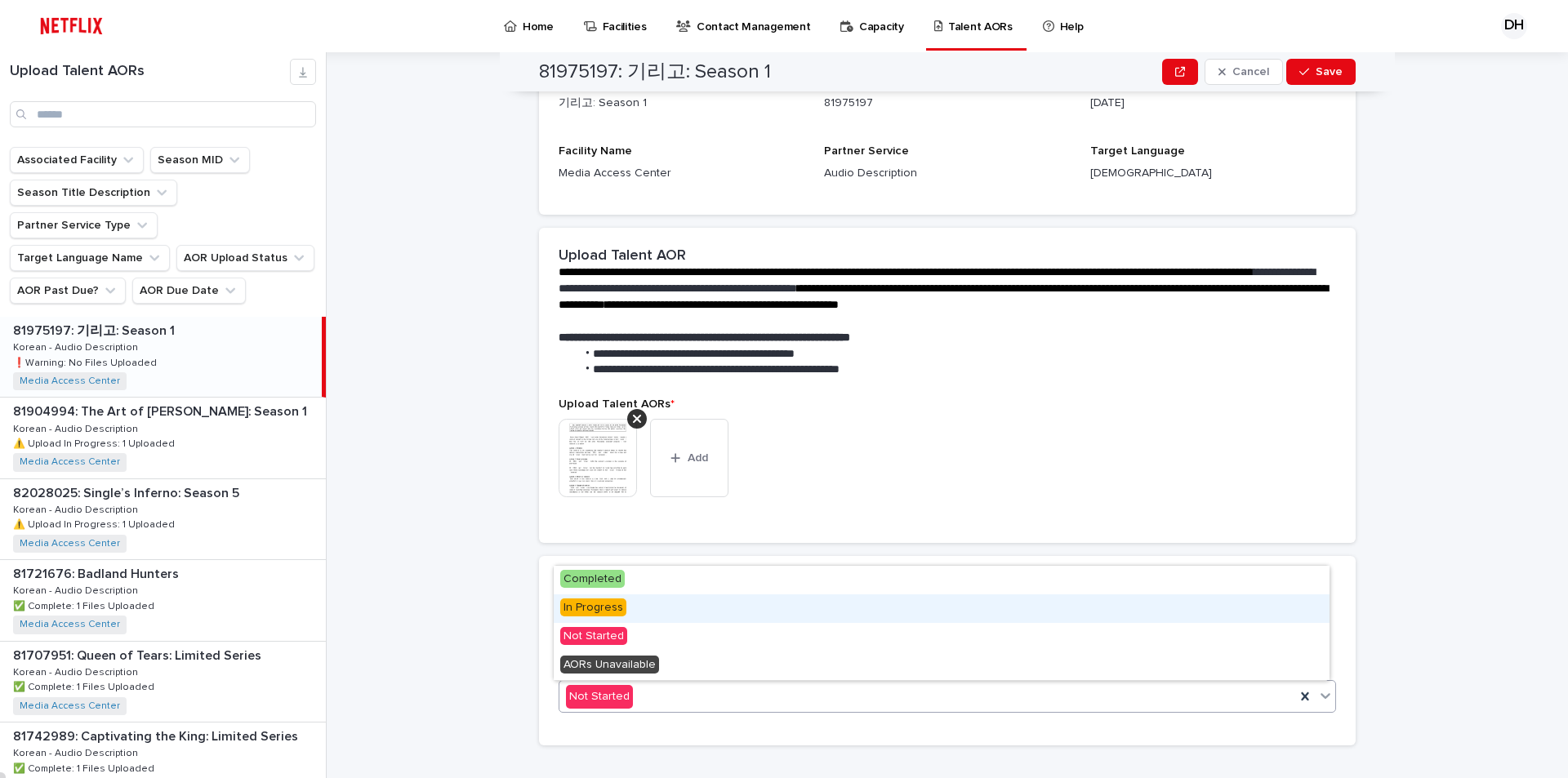
click at [604, 609] on span "In Progress" at bounding box center [593, 607] width 66 height 18
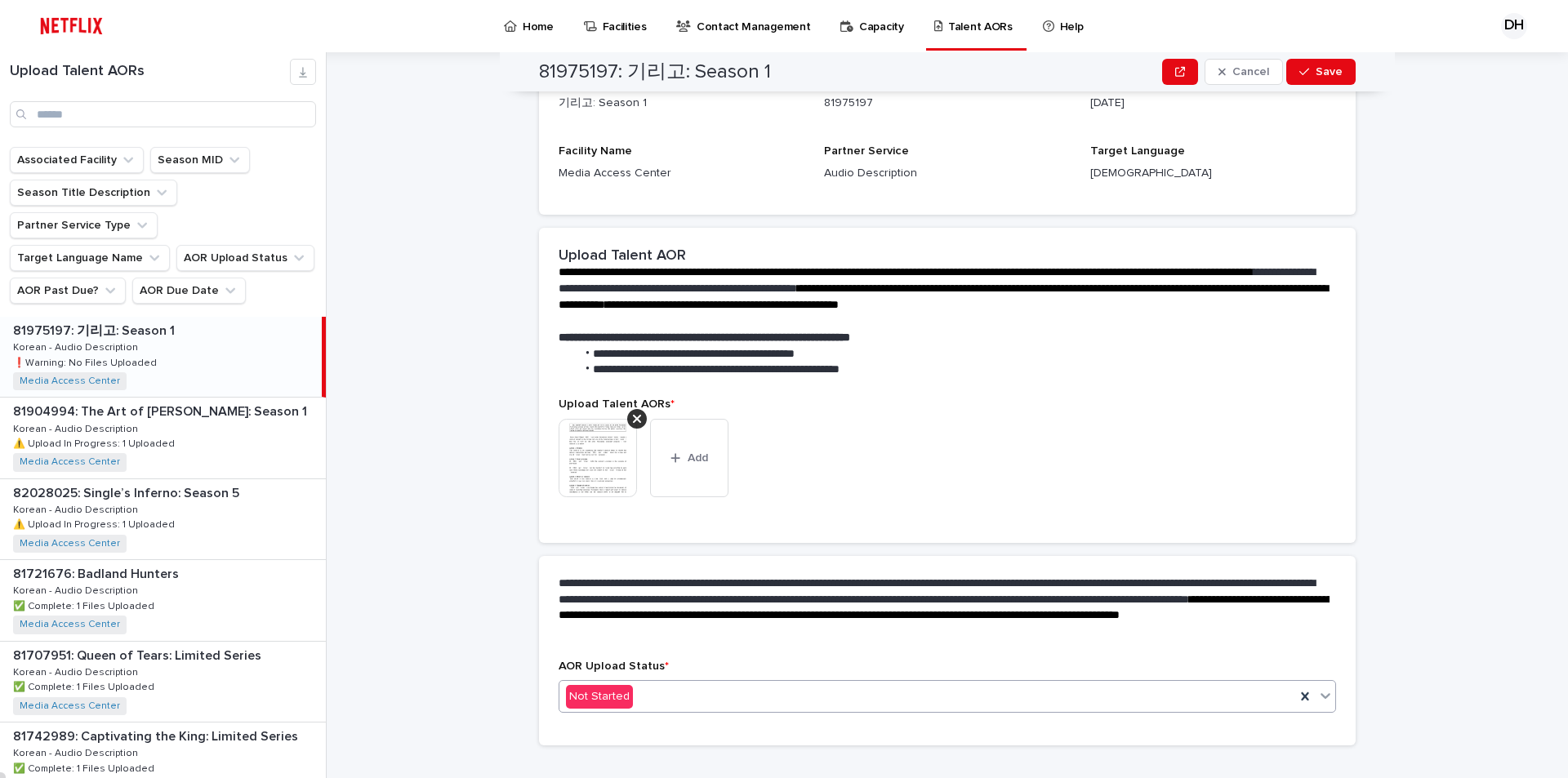
scroll to position [200, 0]
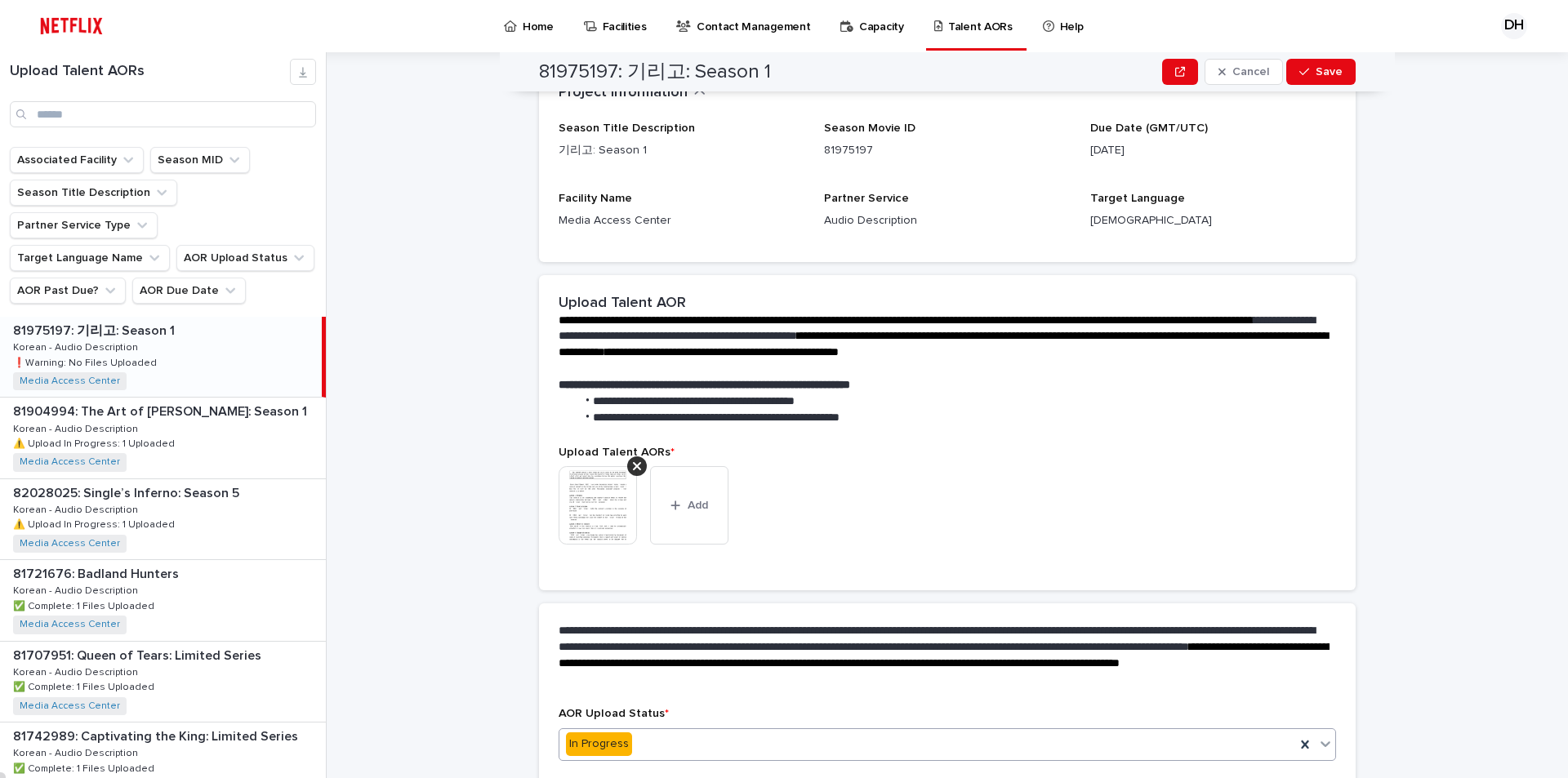
click at [1001, 479] on div "This file cannot be opened Download File Add" at bounding box center [946, 512] width 777 height 92
click at [1336, 80] on button "Save" at bounding box center [1321, 71] width 69 height 26
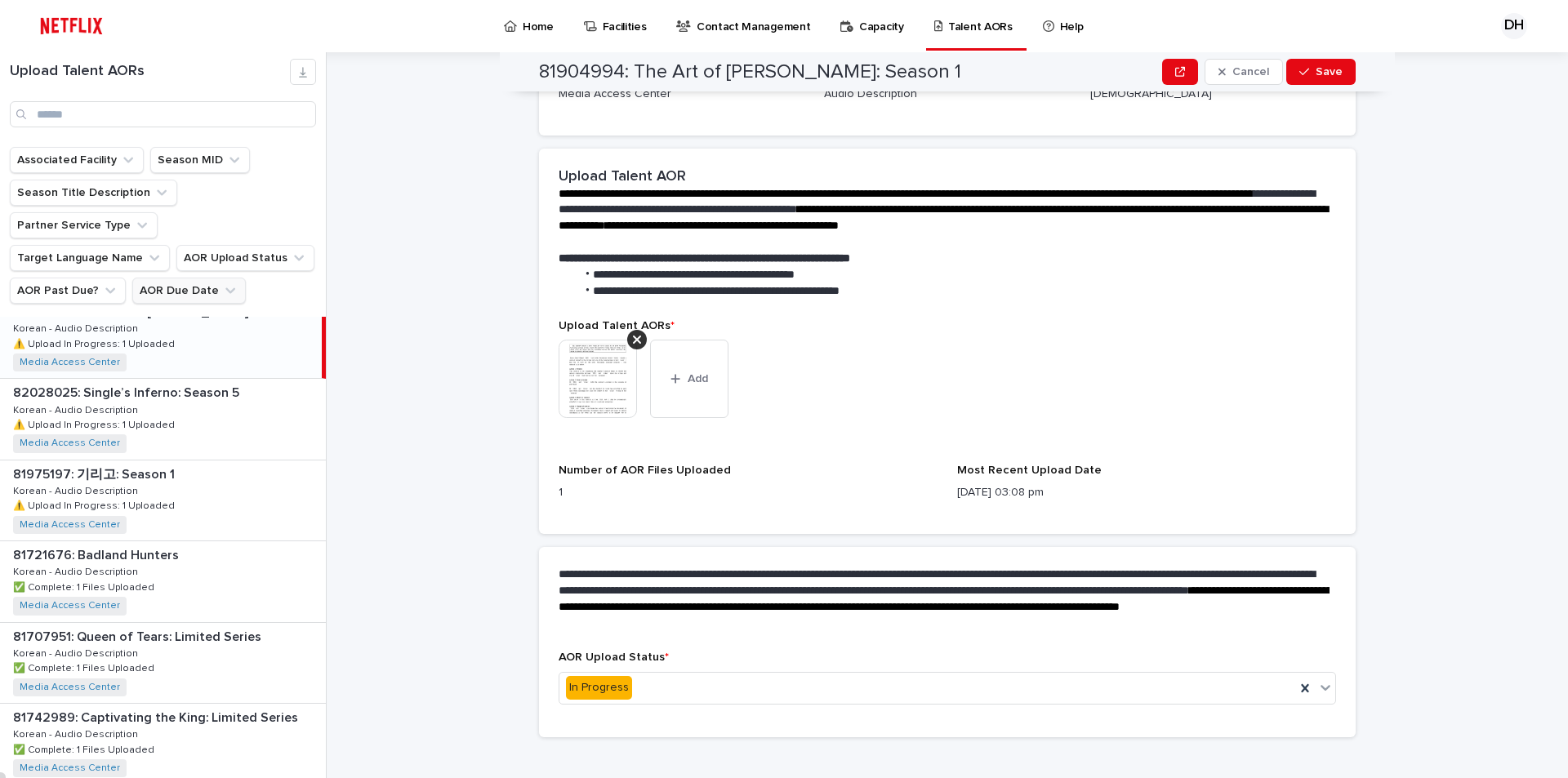
scroll to position [0, 0]
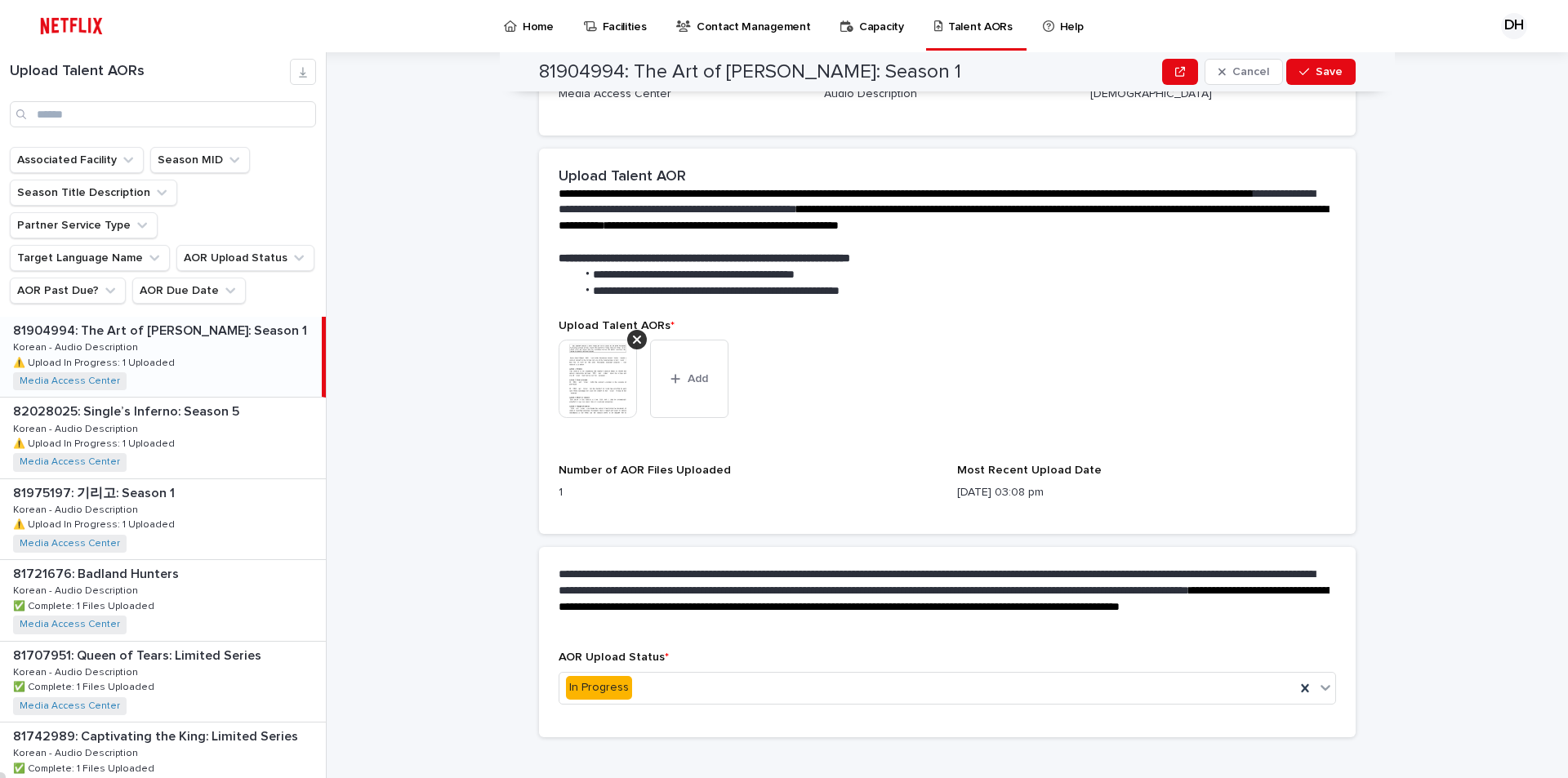
click at [75, 25] on img at bounding box center [71, 26] width 77 height 33
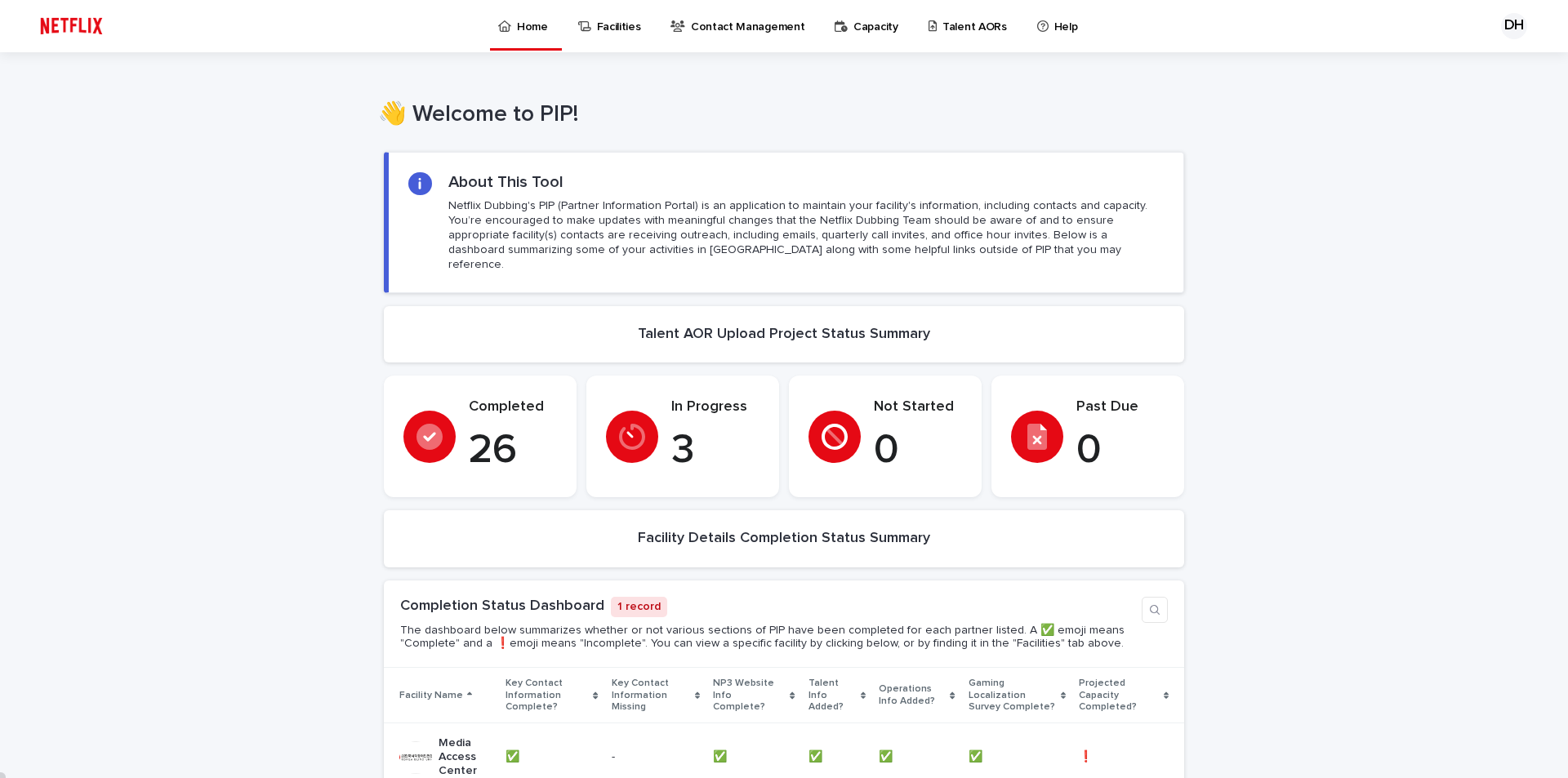
click at [927, 28] on div "Talent AORs" at bounding box center [971, 17] width 87 height 35
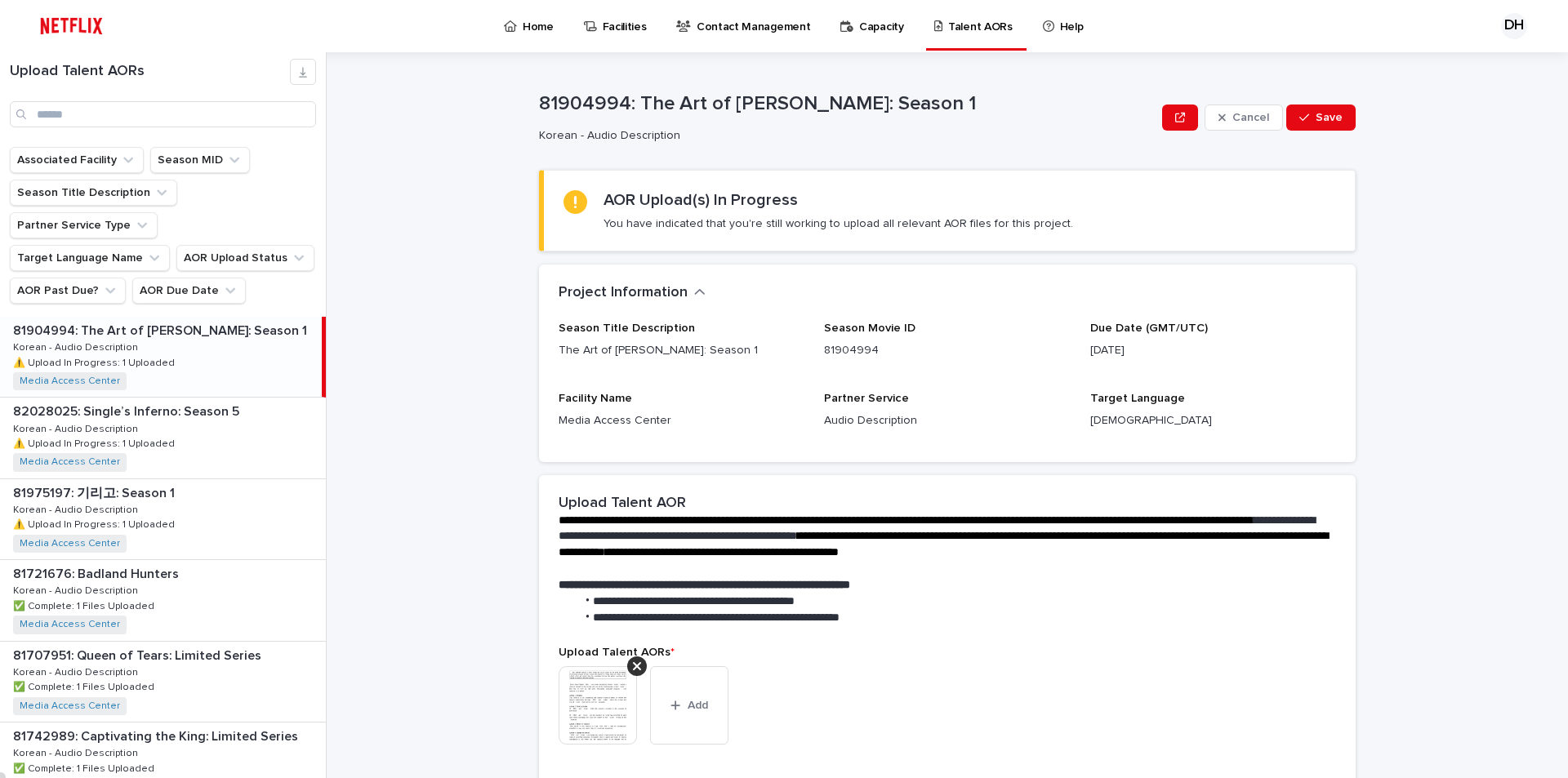
click at [859, 25] on p "Capacity" at bounding box center [881, 17] width 45 height 35
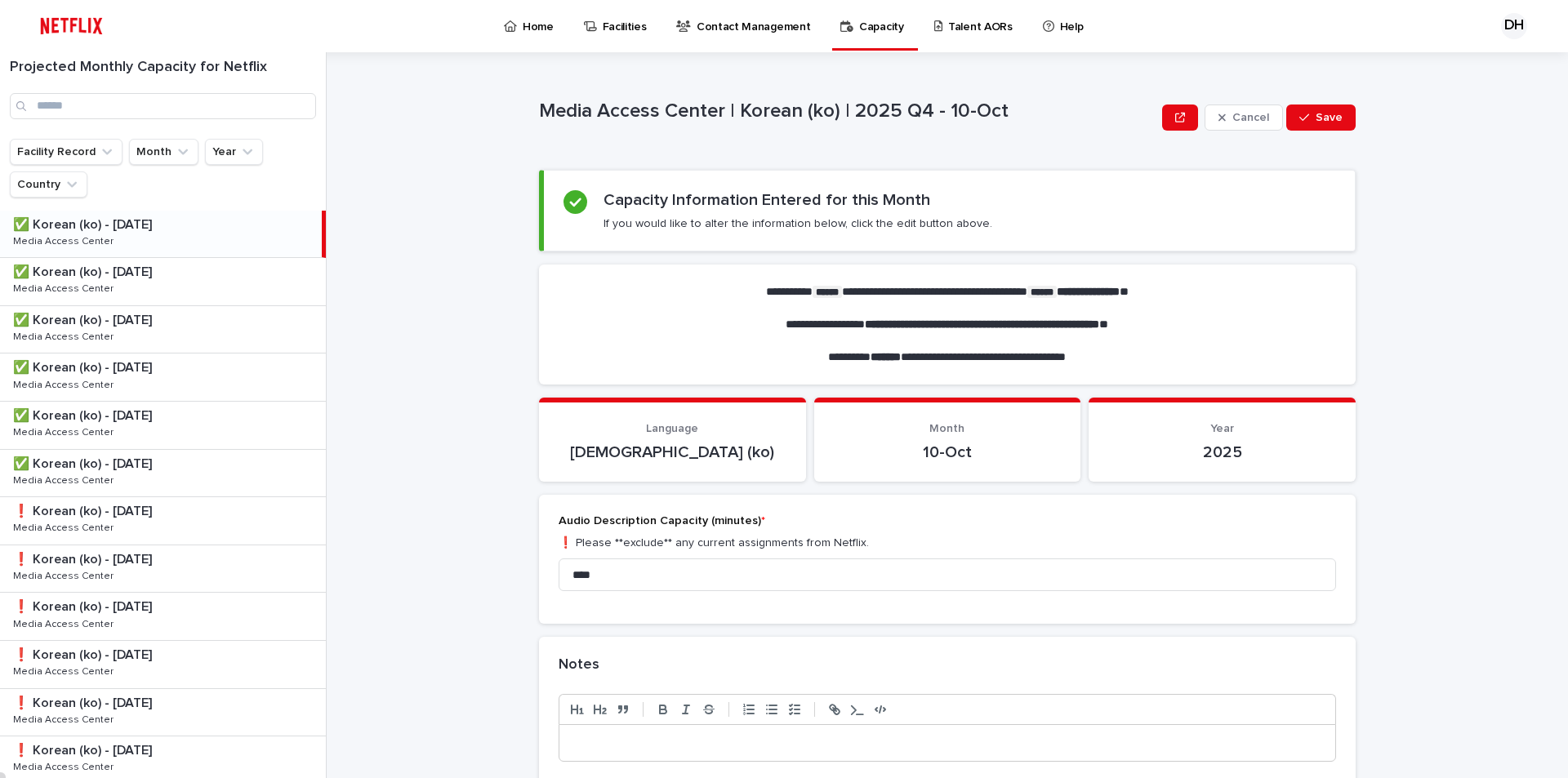
click at [1005, 25] on div "Talent AORs" at bounding box center [976, 25] width 101 height 51
click at [973, 25] on p "Talent AORs" at bounding box center [980, 17] width 64 height 35
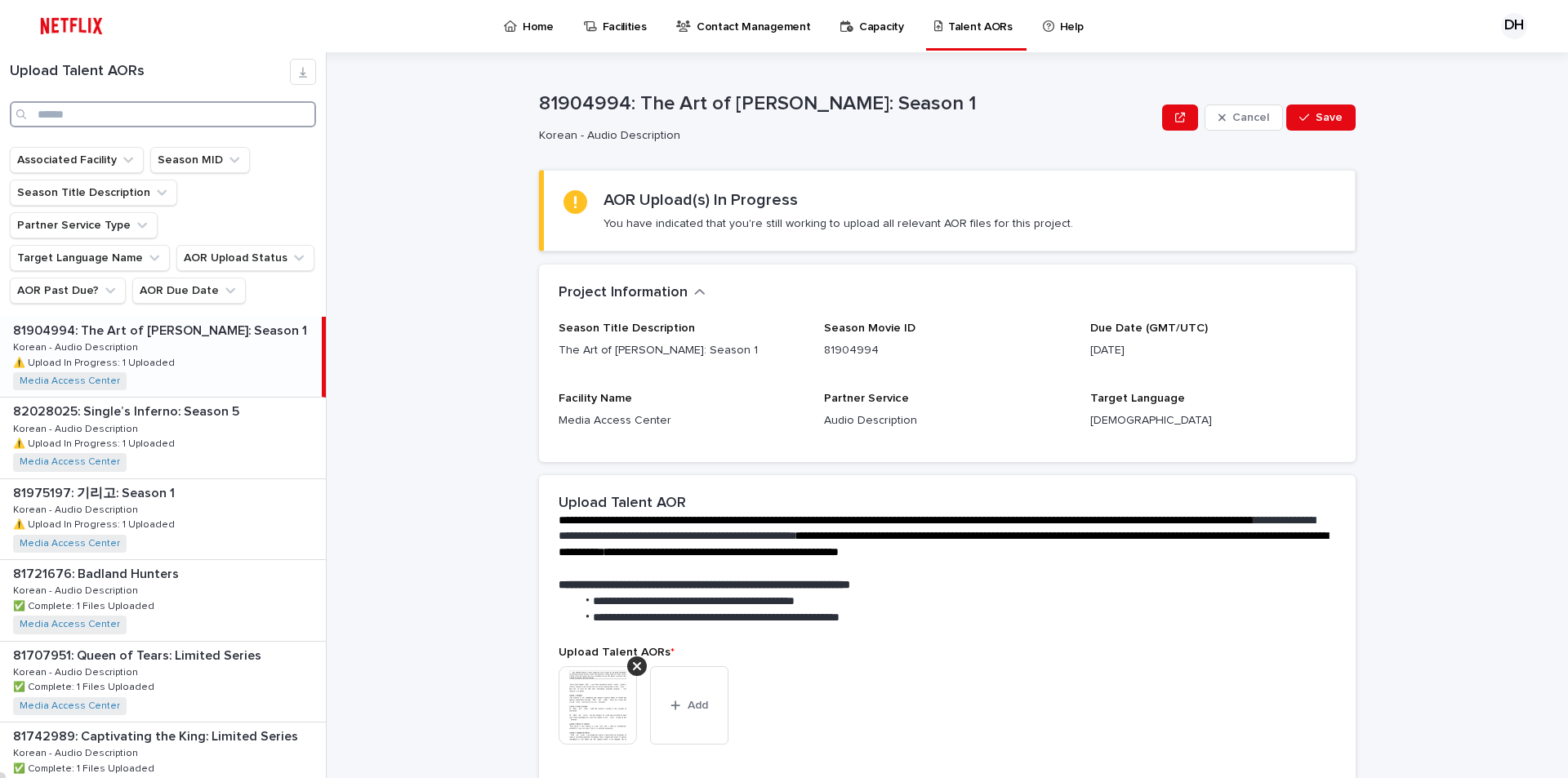
click at [46, 119] on input "Search" at bounding box center [163, 114] width 306 height 26
paste input "********"
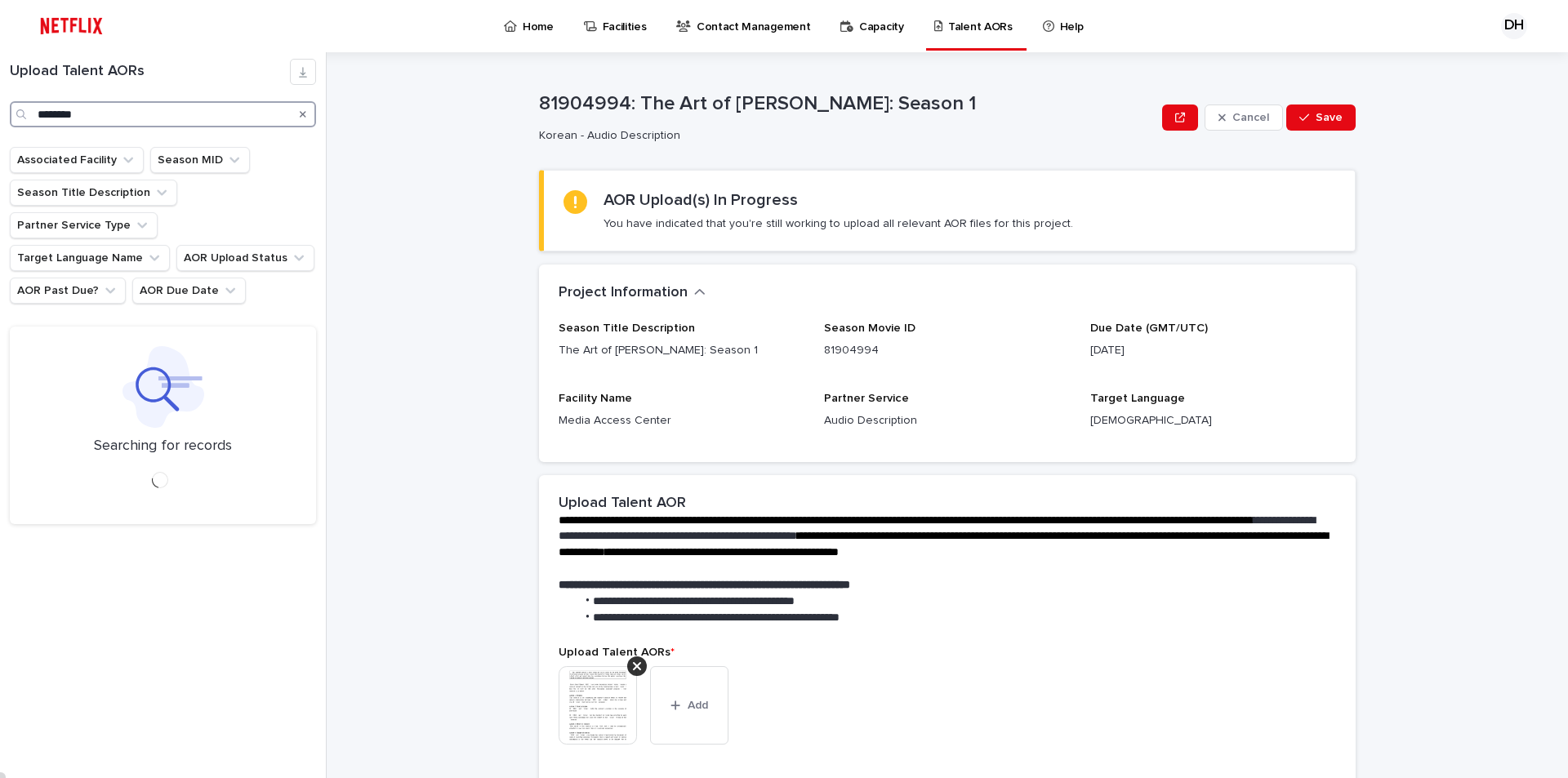
type input "********"
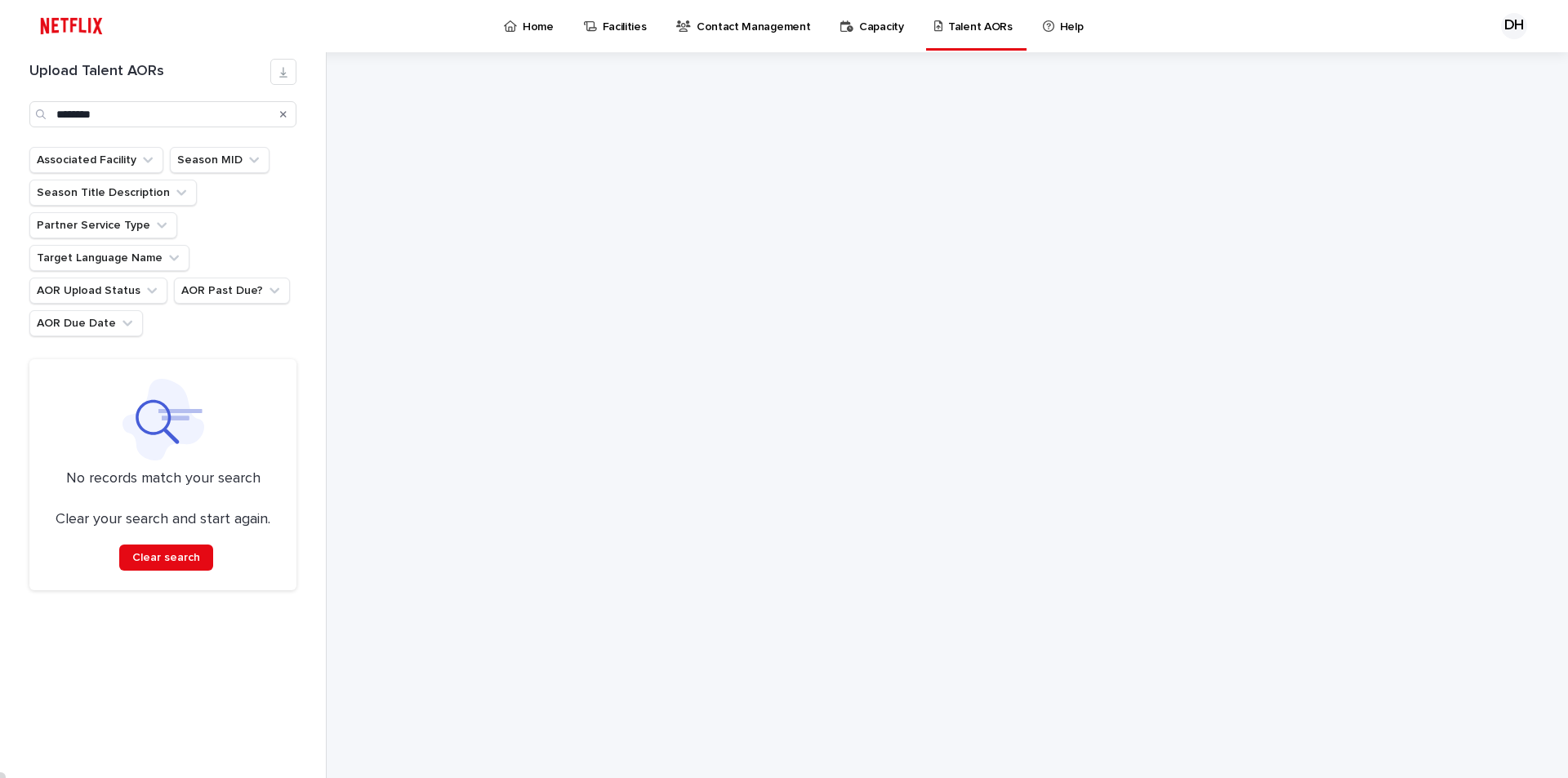
click at [573, 358] on div at bounding box center [946, 415] width 816 height 725
click at [525, 27] on p "Home" at bounding box center [538, 17] width 31 height 35
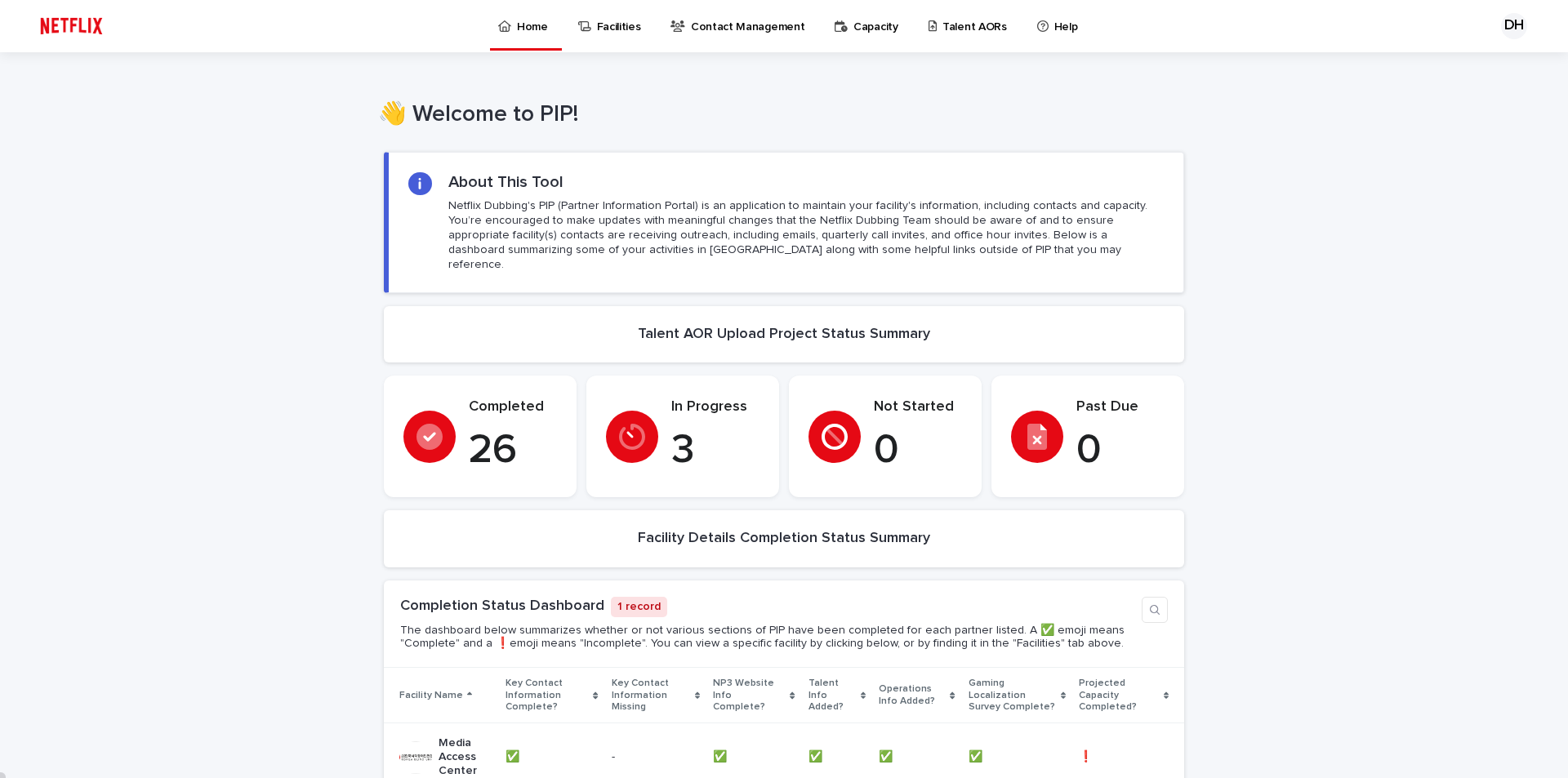
click at [942, 16] on p "Talent AORs" at bounding box center [974, 17] width 64 height 35
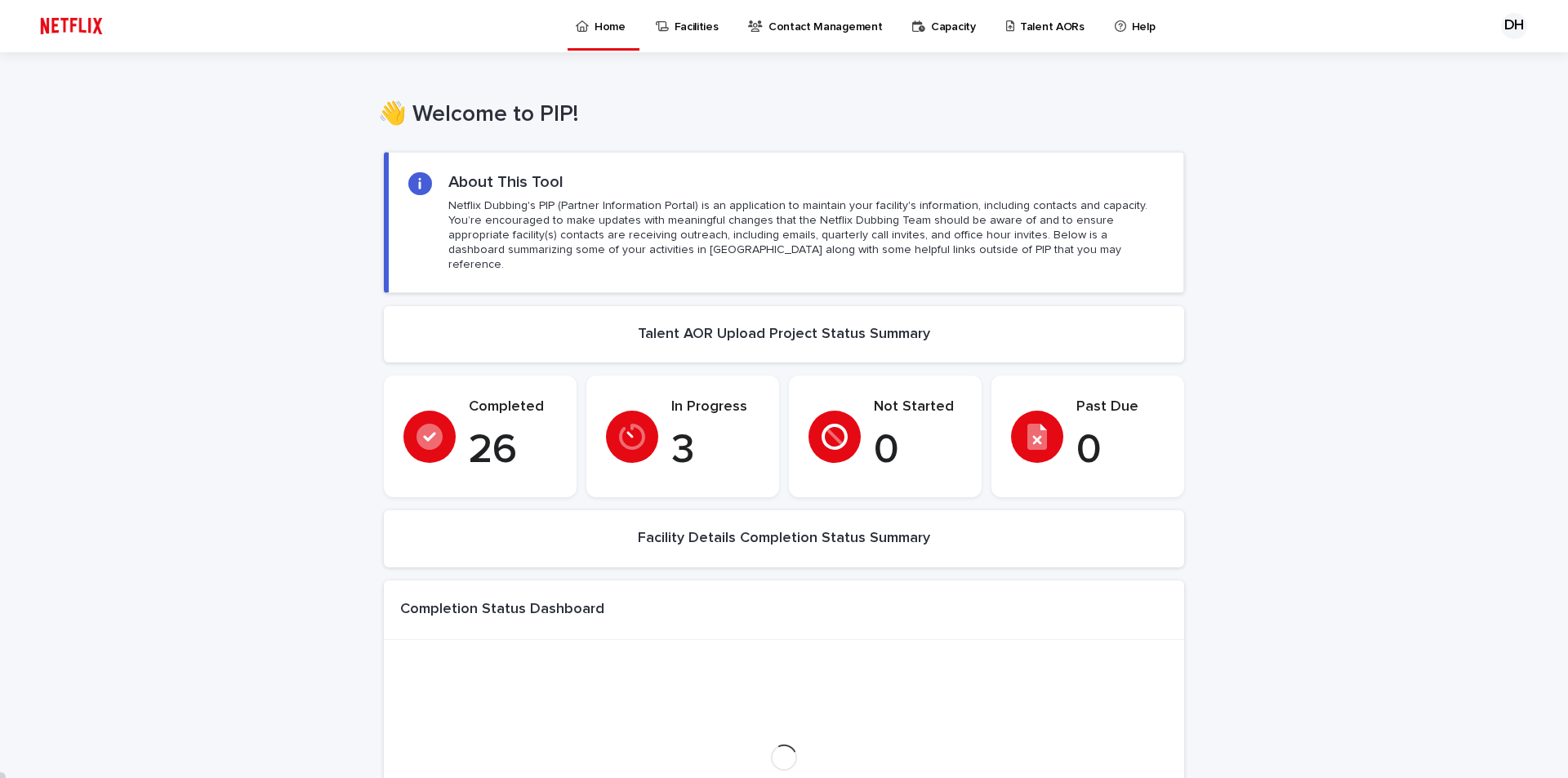
click at [1038, 25] on p "Talent AORs" at bounding box center [1052, 17] width 64 height 35
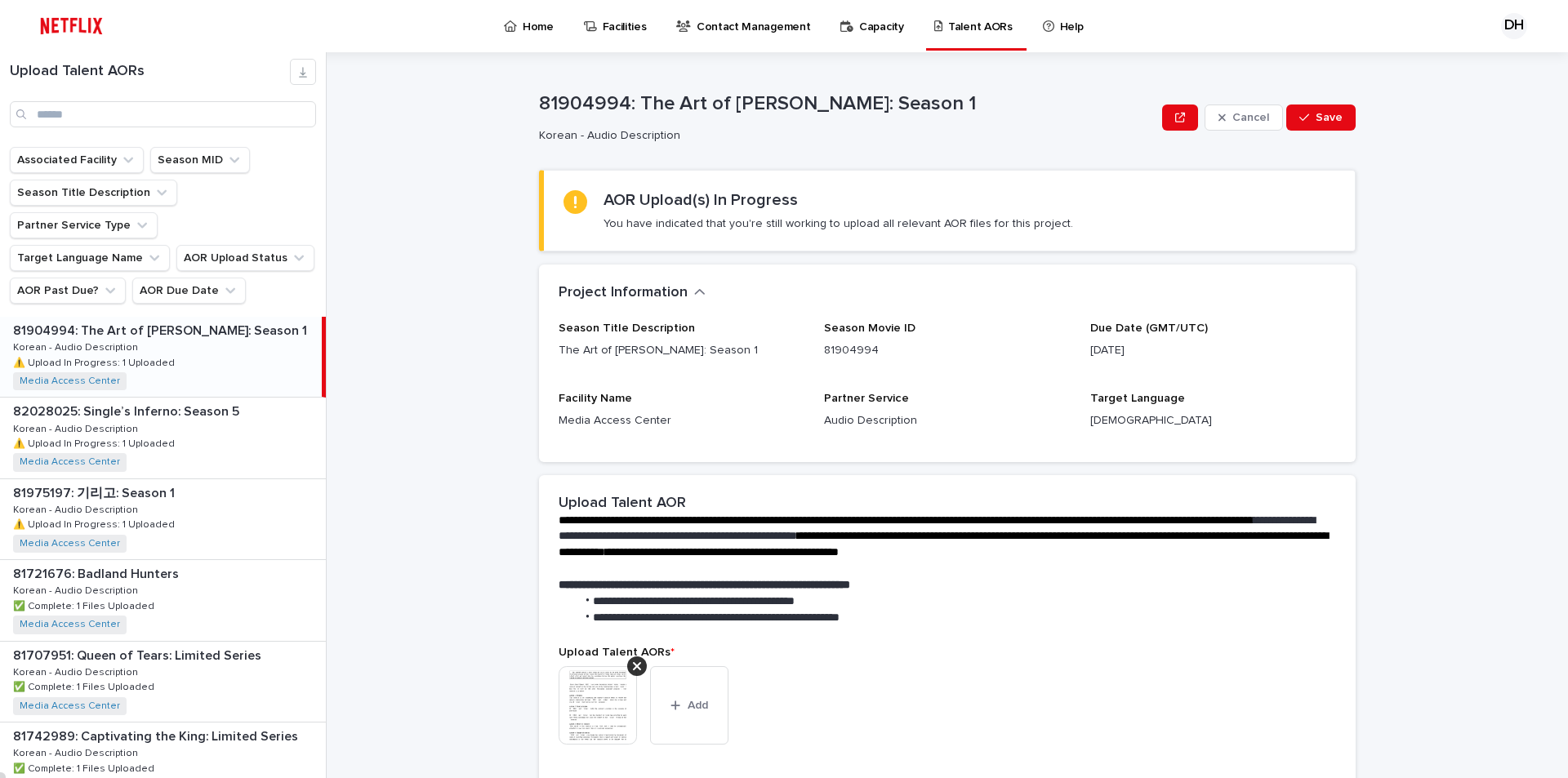
click at [169, 317] on div "81904994: The Art of [PERSON_NAME]: Season 1 81904994: The Art of [PERSON_NAME]…" at bounding box center [160, 357] width 321 height 80
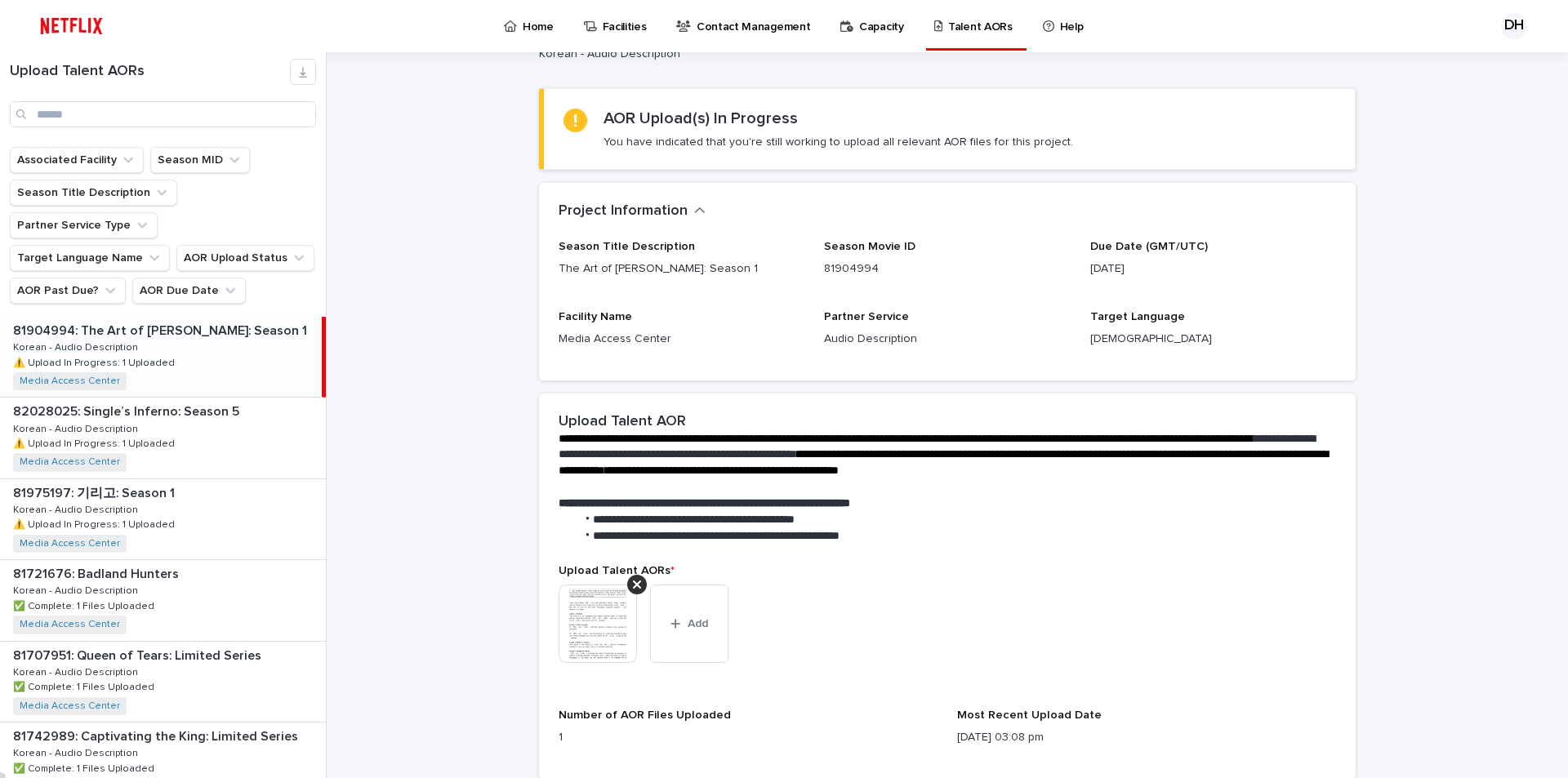
scroll to position [245, 0]
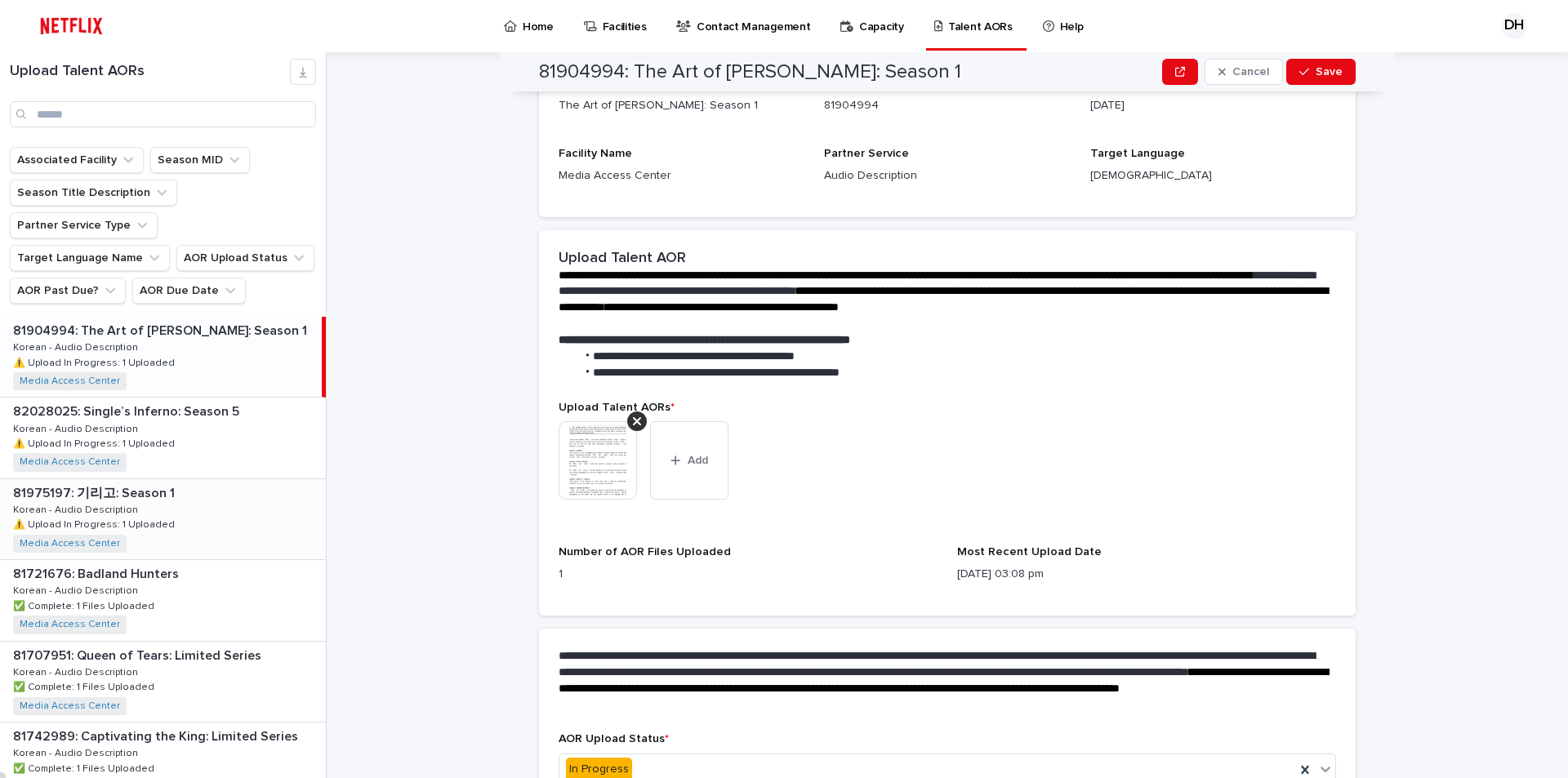
click at [147, 480] on div "81975197: 기리고: Season 1 81975197: 기리고: Season 1 Korean - Audio Description Kore…" at bounding box center [163, 519] width 326 height 80
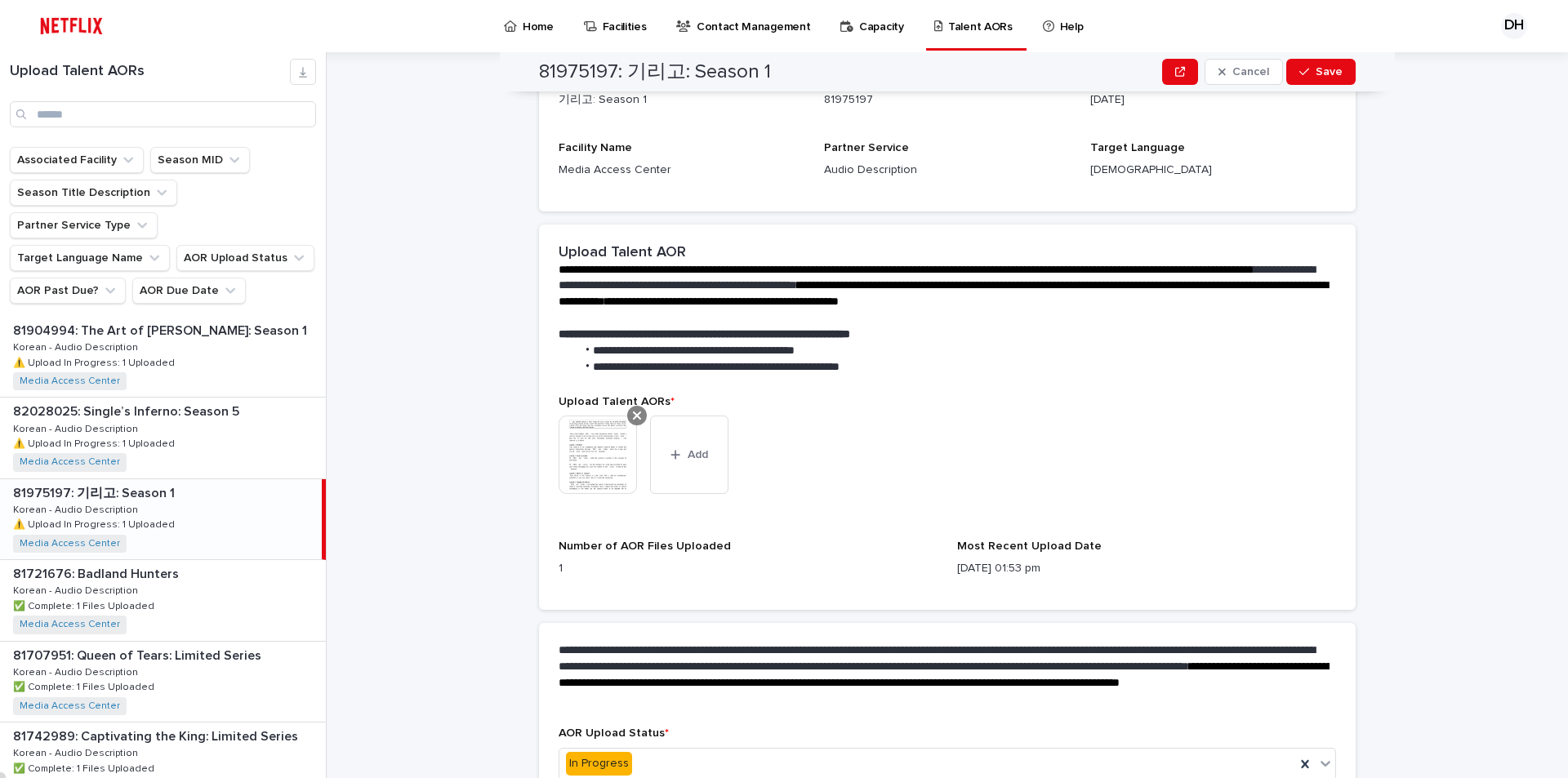
click at [627, 418] on div at bounding box center [637, 416] width 20 height 20
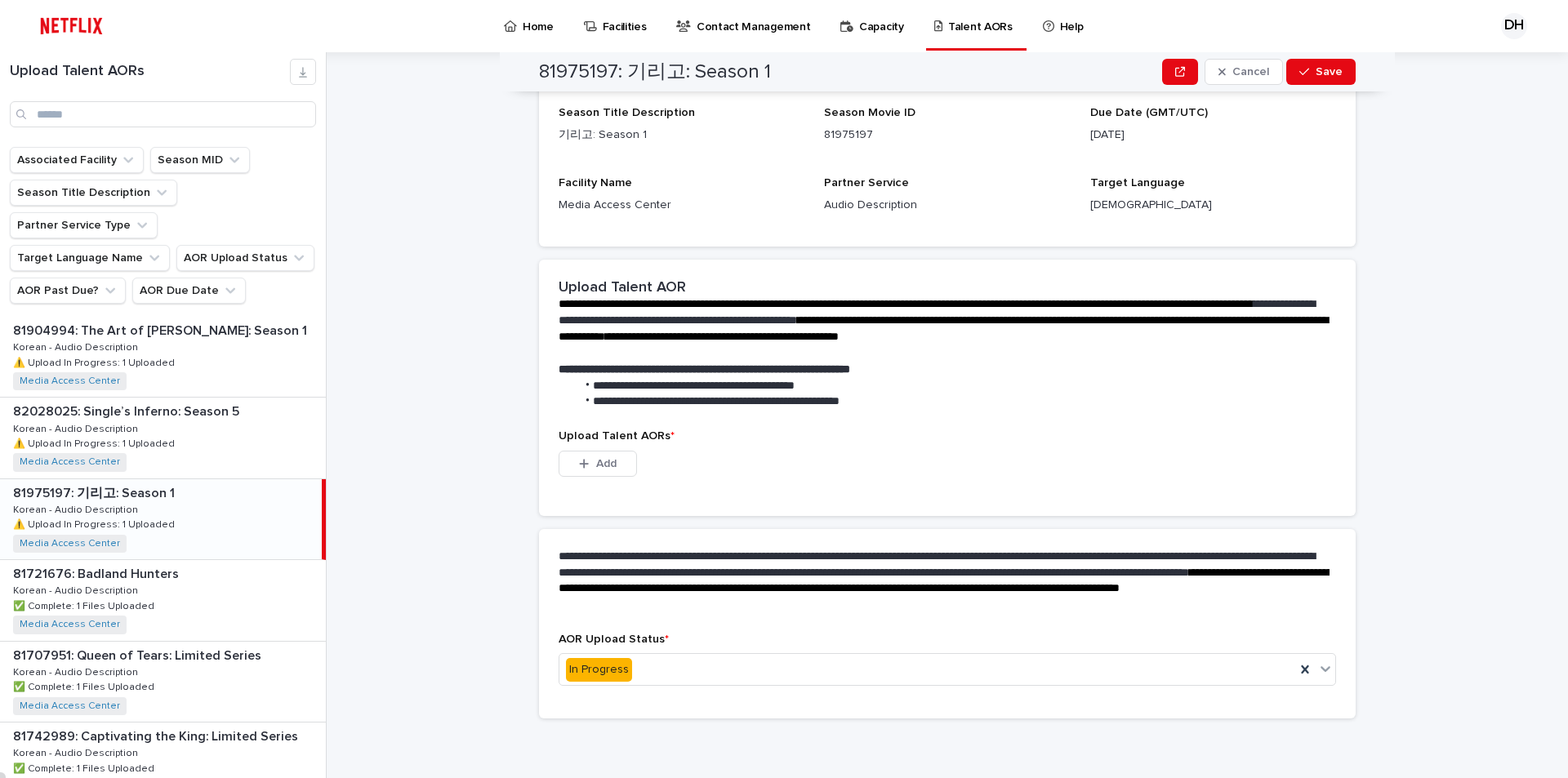
scroll to position [121, 0]
click at [1317, 669] on icon at bounding box center [1325, 669] width 16 height 16
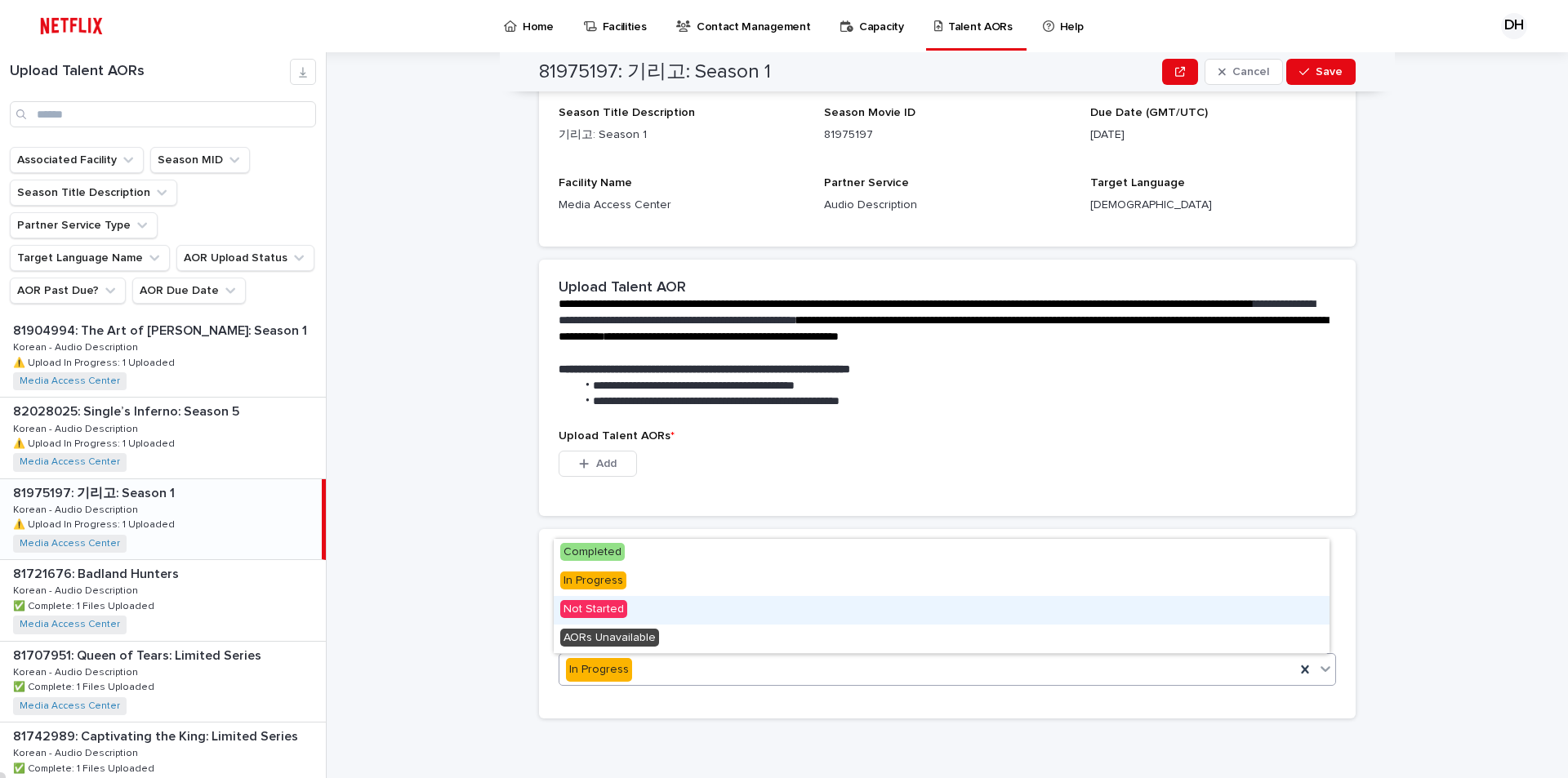
click at [595, 609] on span "Not Started" at bounding box center [593, 609] width 67 height 18
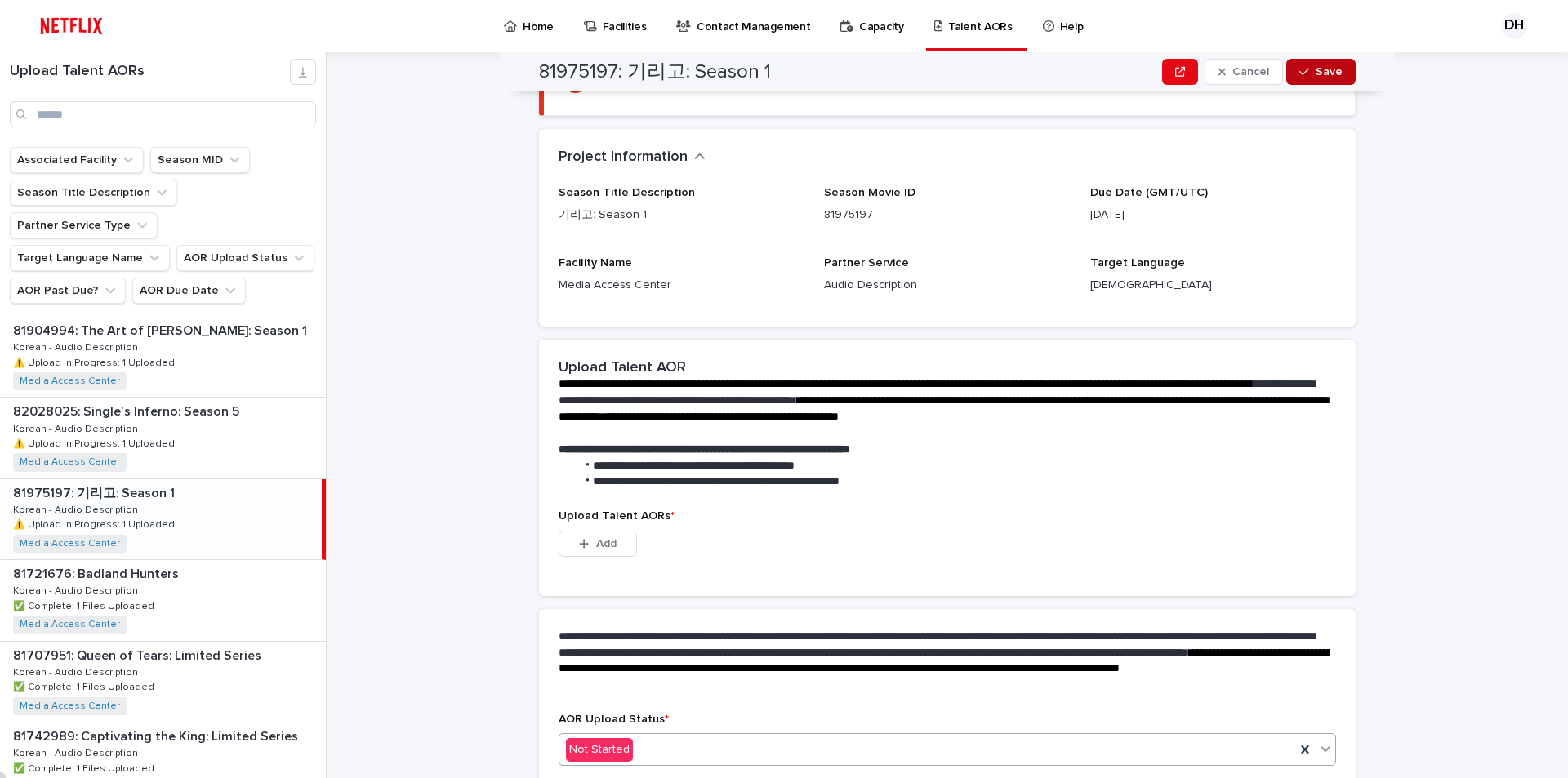
click at [1327, 73] on span "Save" at bounding box center [1329, 71] width 27 height 12
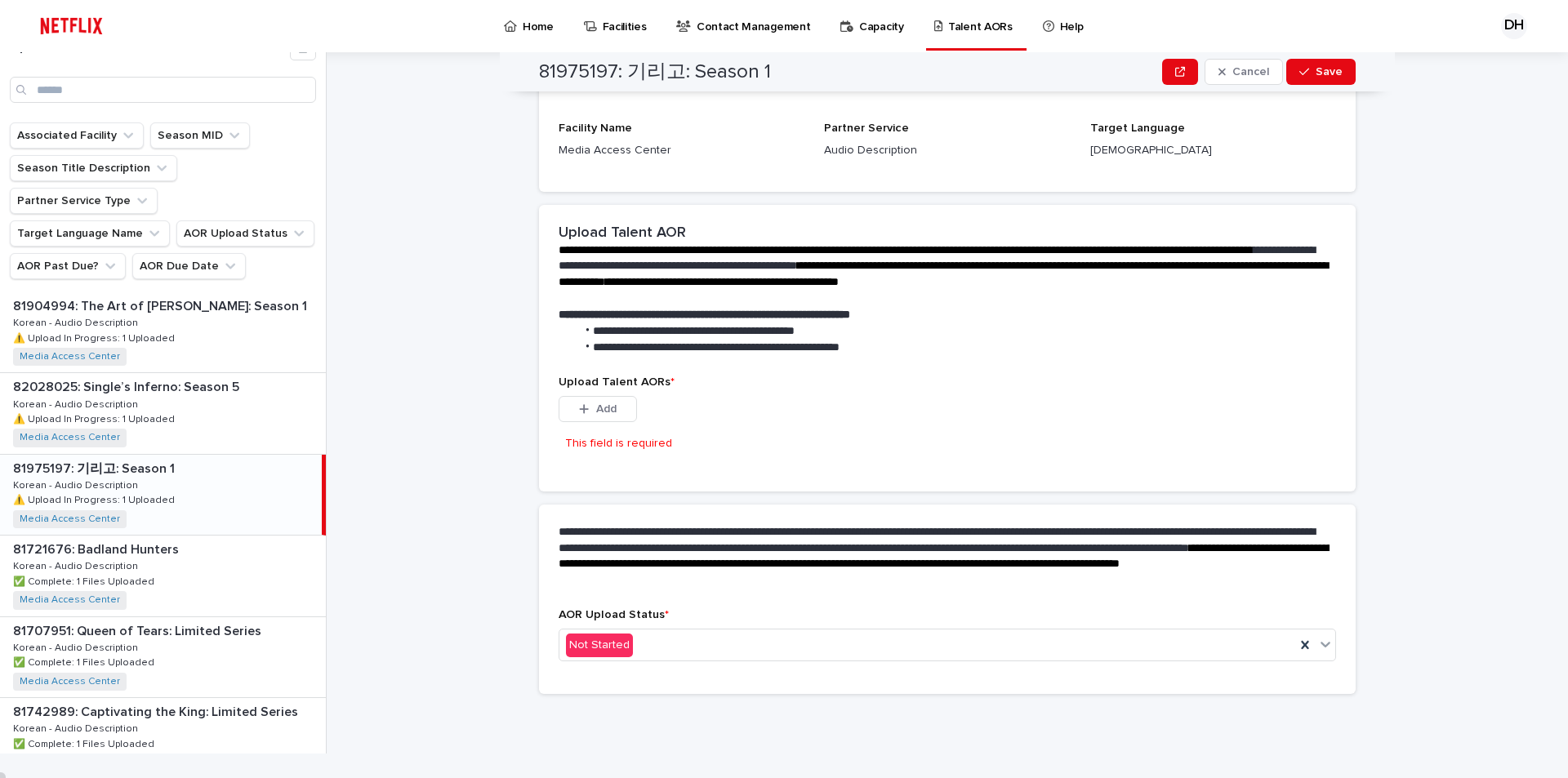
scroll to position [245, 0]
click at [462, 337] on div "**********" at bounding box center [957, 390] width 1222 height 725
click at [1336, 75] on span "Save" at bounding box center [1329, 71] width 27 height 12
click at [139, 410] on p "⚠️ Upload In Progress: 1 Uploaded" at bounding box center [95, 417] width 165 height 15
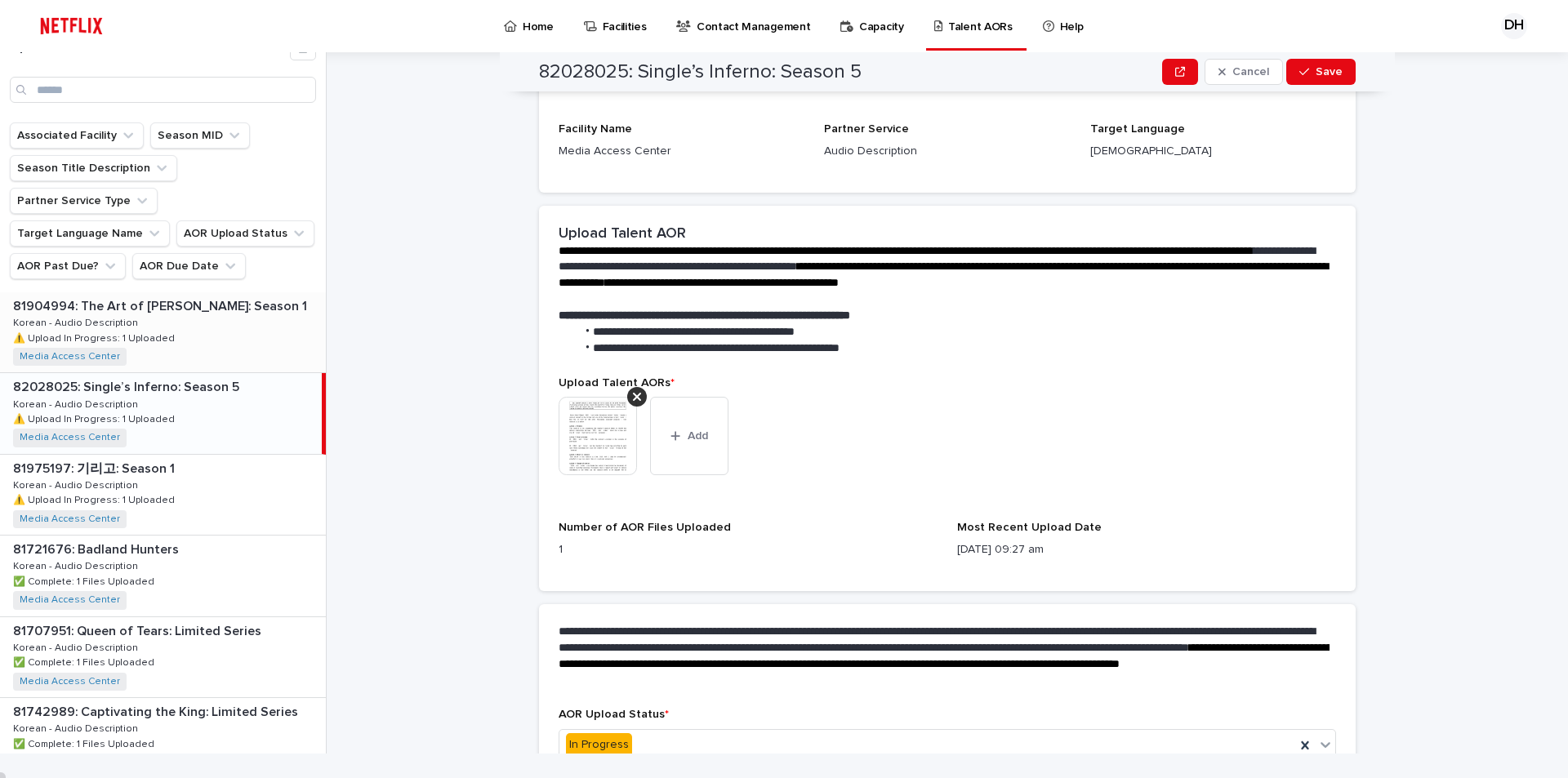
click at [172, 294] on div "81904994: The Art of [PERSON_NAME]: Season 1 81904994: The Art of [PERSON_NAME]…" at bounding box center [163, 332] width 326 height 80
click at [674, 436] on icon "button" at bounding box center [676, 435] width 9 height 9
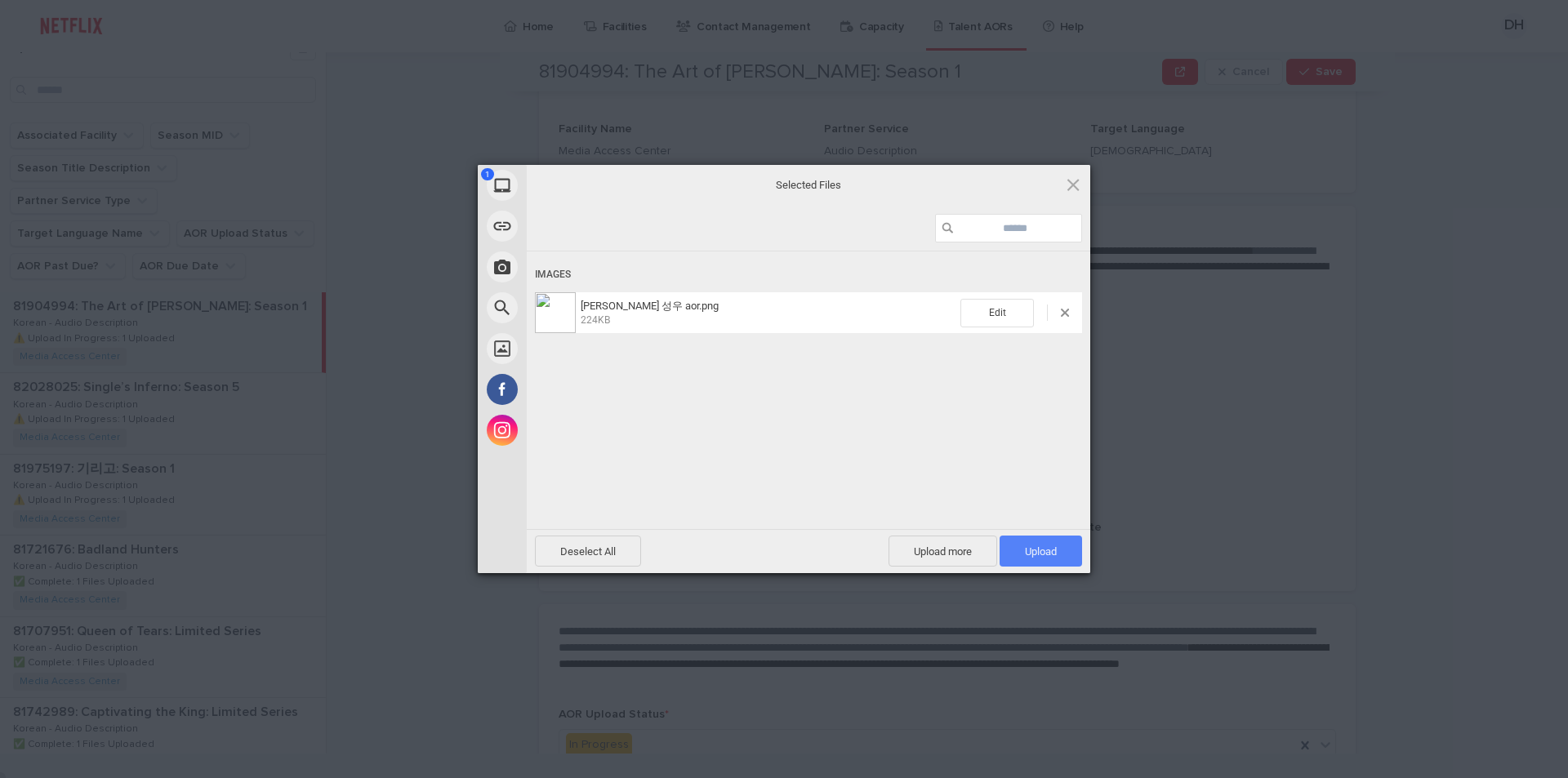
click at [1053, 553] on span "Upload 1" at bounding box center [1041, 552] width 32 height 12
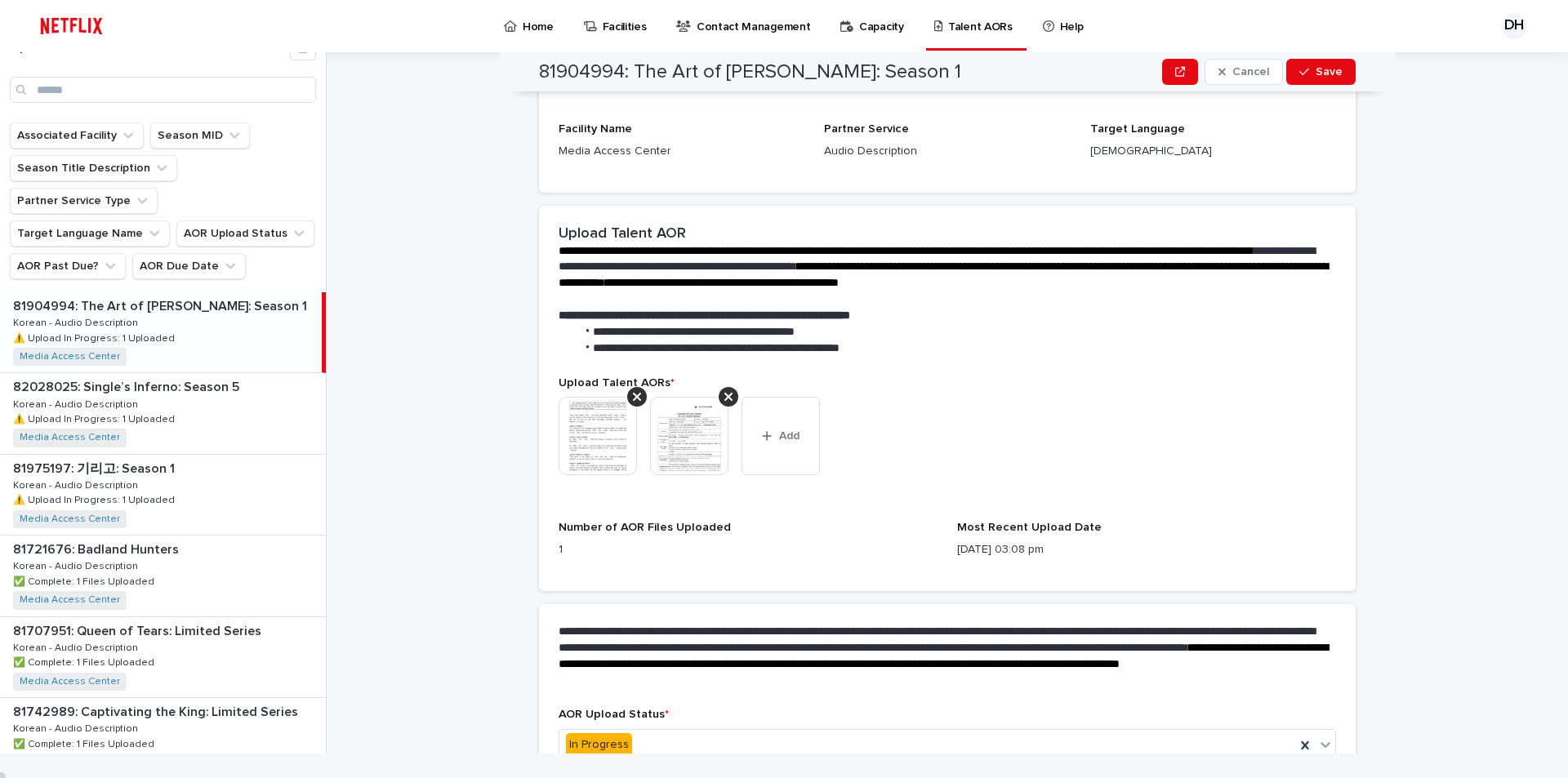
click at [923, 429] on div "This file cannot be opened Download File Add" at bounding box center [946, 442] width 777 height 92
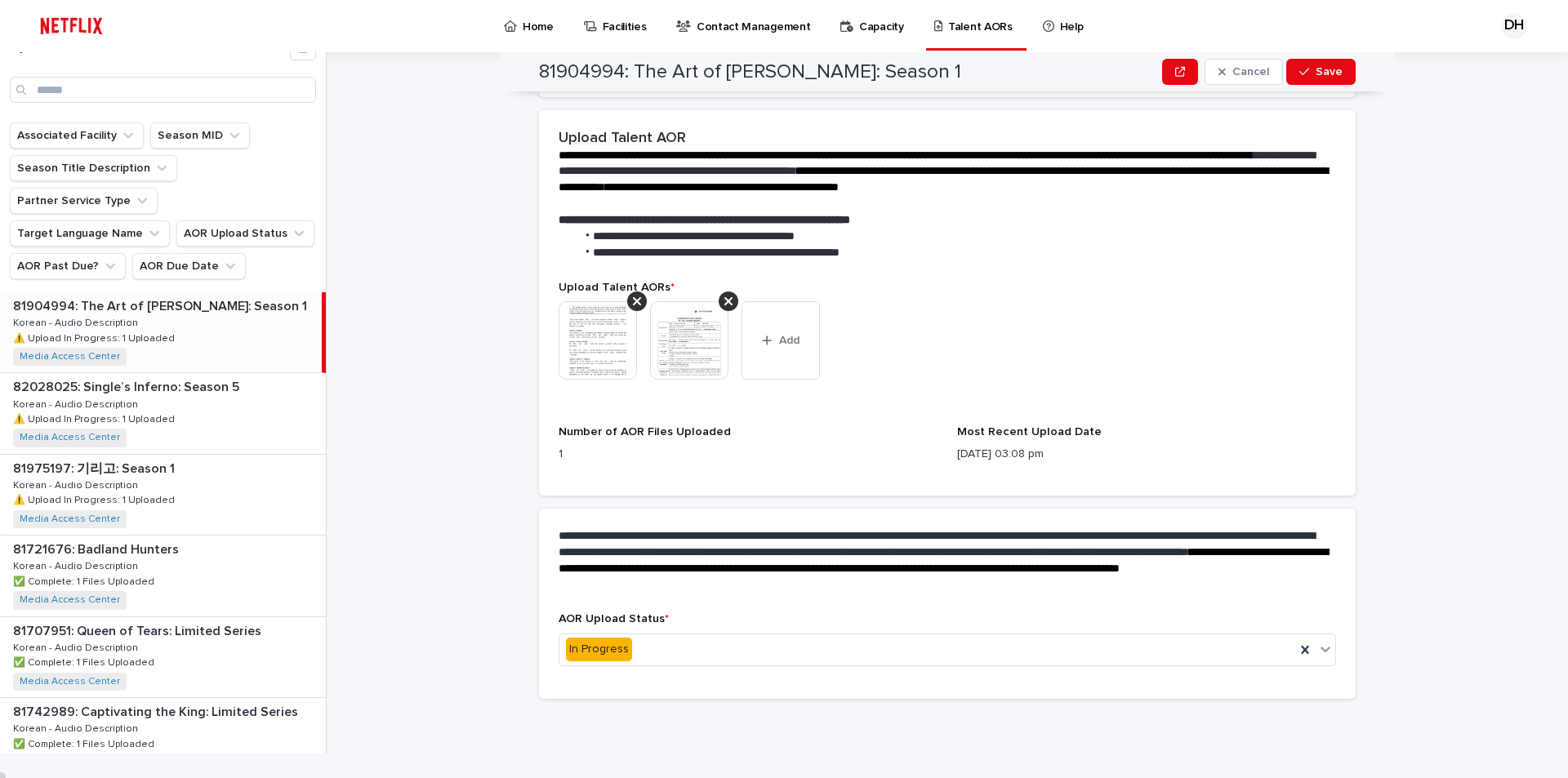
scroll to position [344, 0]
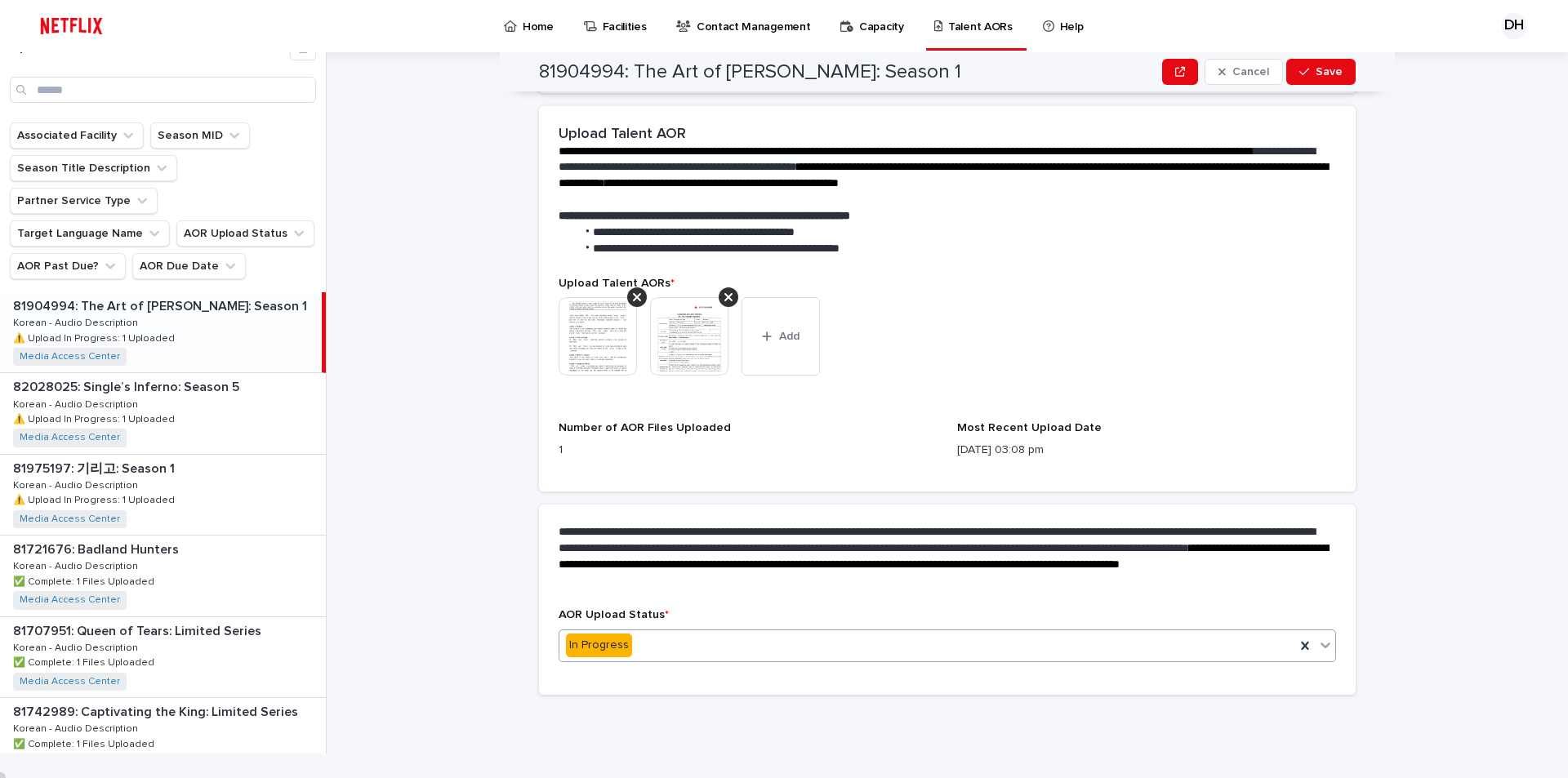
click at [654, 643] on div "In Progress" at bounding box center [927, 645] width 735 height 27
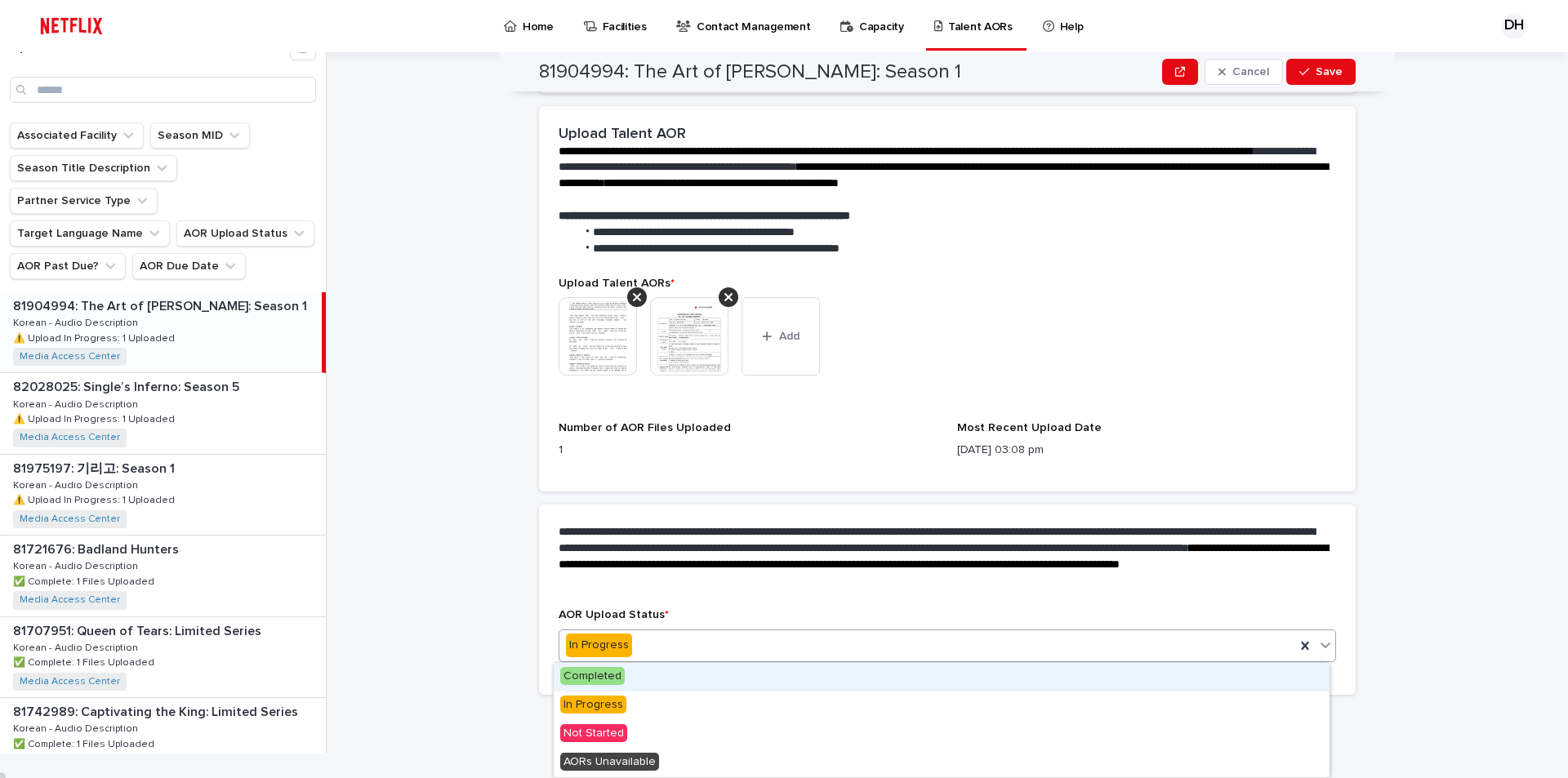
click at [623, 674] on div "Completed" at bounding box center [941, 677] width 776 height 28
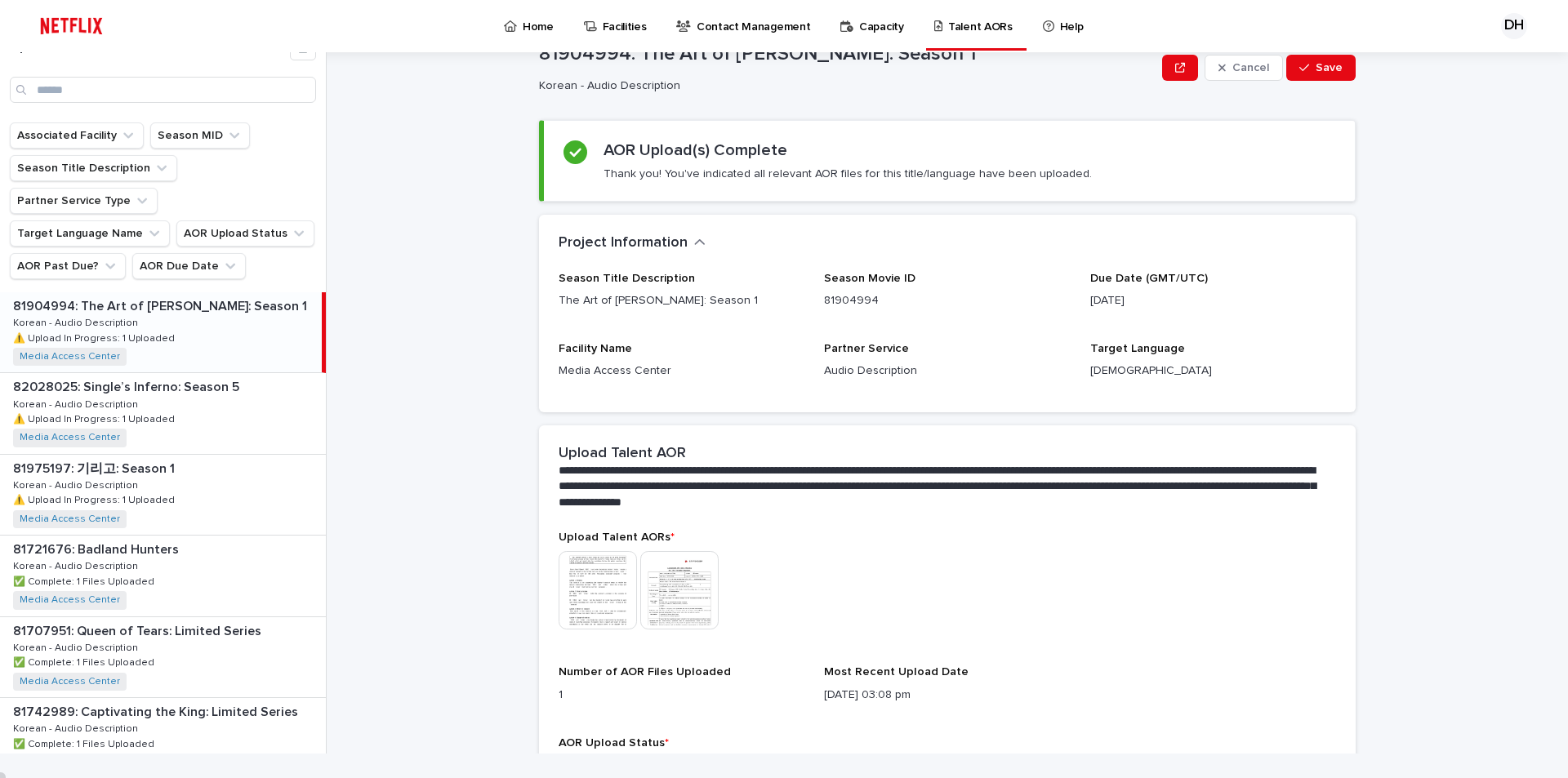
scroll to position [0, 0]
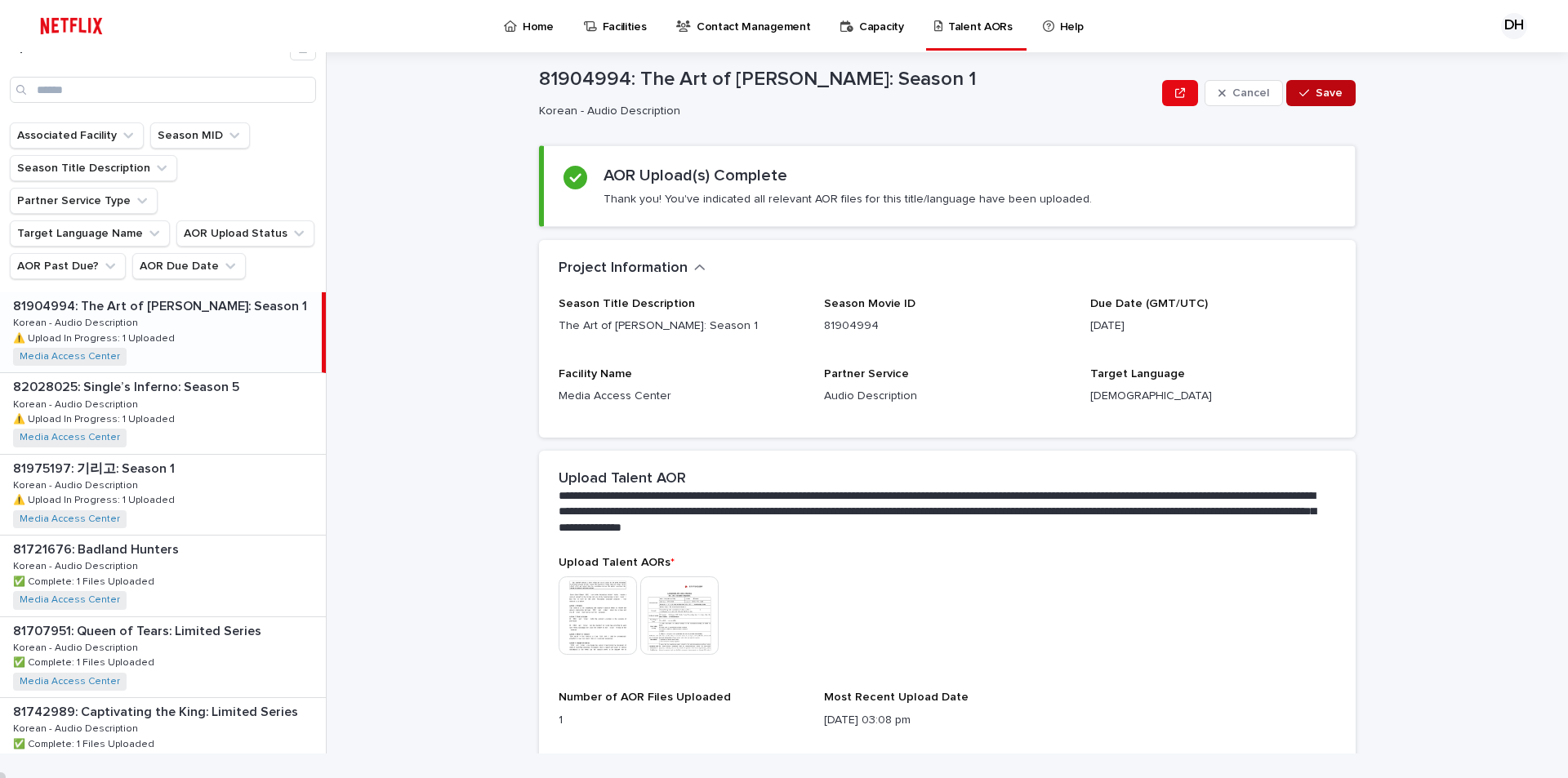
click at [1316, 95] on span "Save" at bounding box center [1329, 93] width 27 height 12
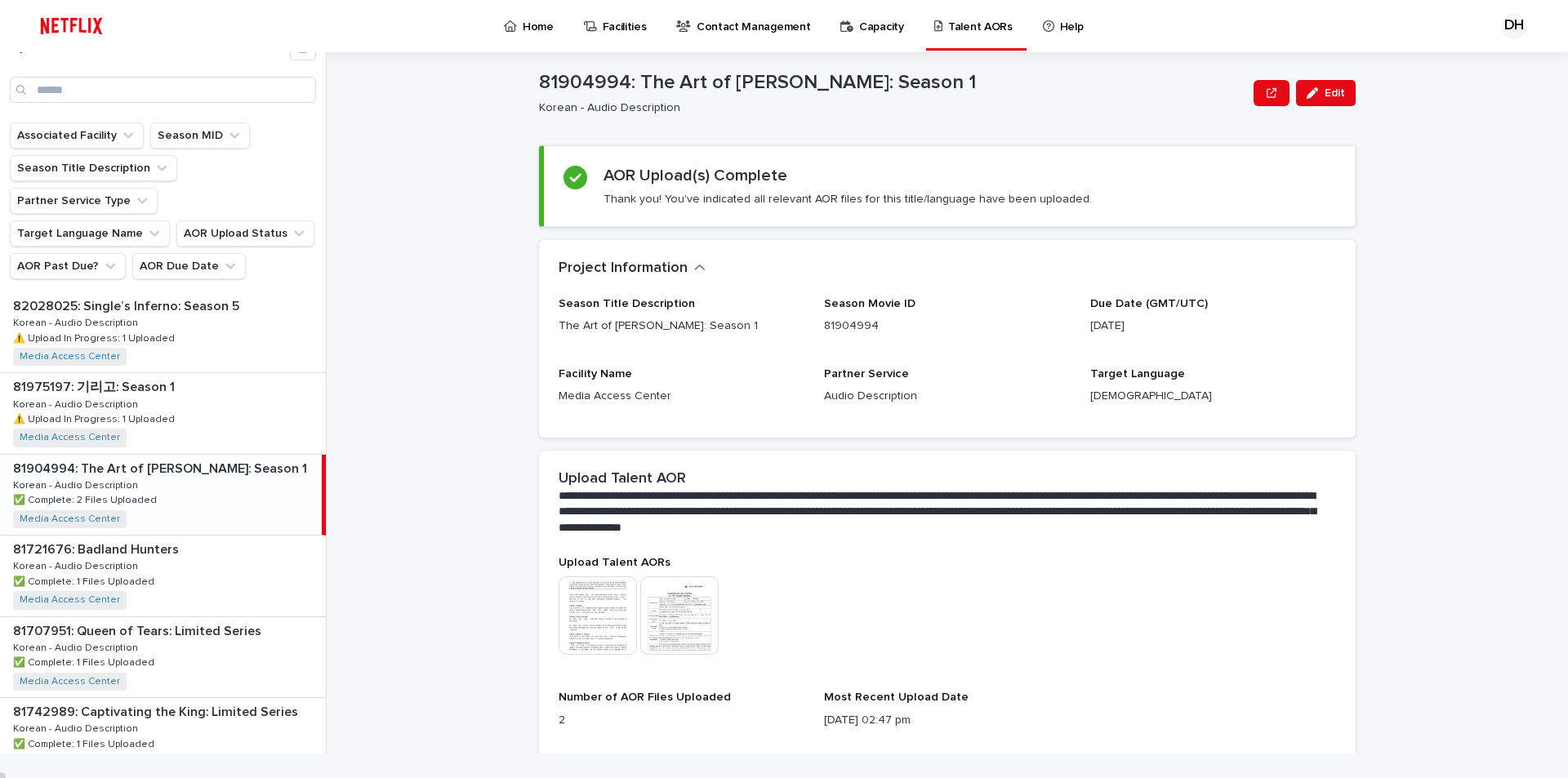
click at [66, 34] on img at bounding box center [71, 26] width 77 height 33
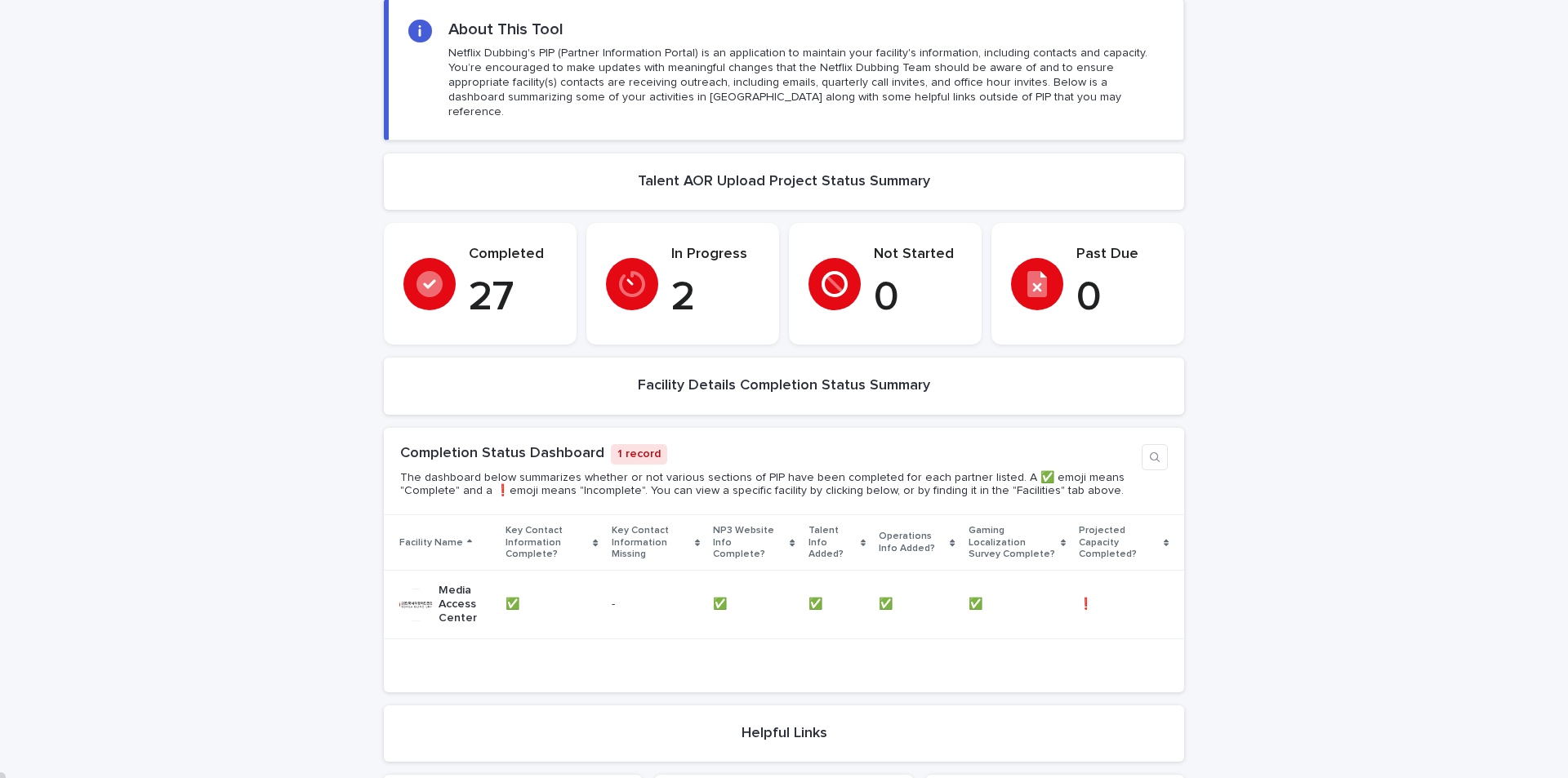
scroll to position [163, 0]
